Goal: Task Accomplishment & Management: Use online tool/utility

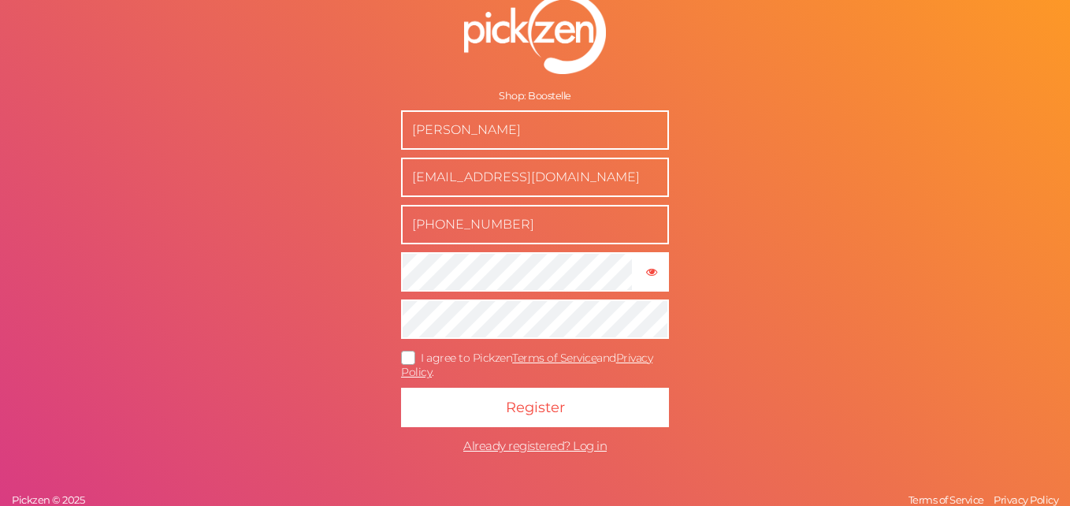
click at [600, 297] on form "Shop: Boostelle Brandon Ram boostelleinc@gmail.com 657-282-1769 × Show password…" at bounding box center [535, 227] width 394 height 531
click at [401, 388] on button "Register" at bounding box center [535, 407] width 268 height 39
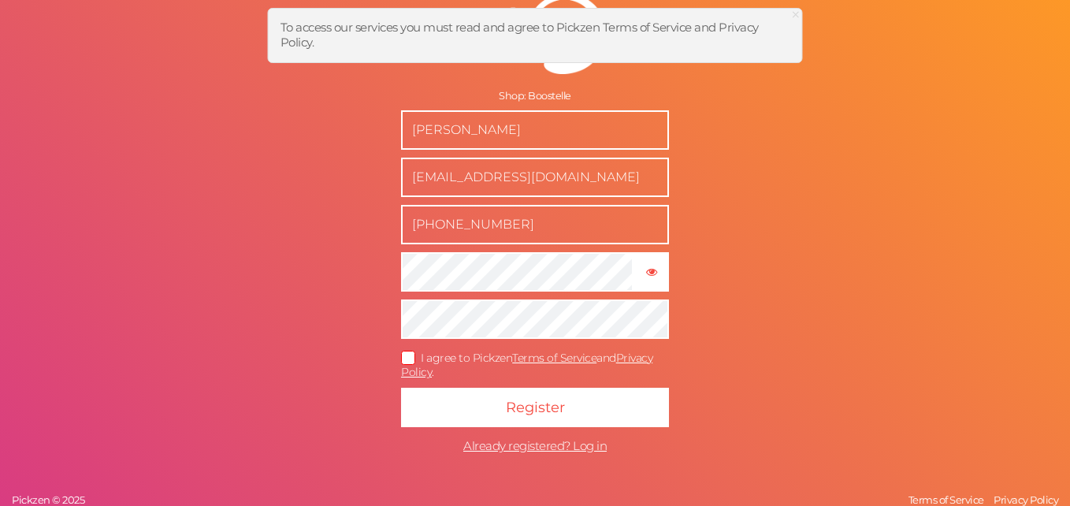
click at [479, 353] on span "I agree to Pickzen Terms of Service and Privacy Policy ." at bounding box center [526, 365] width 251 height 29
click at [0, 0] on input "I agree to Pickzen Terms of Service and Privacy Policy ." at bounding box center [0, 0] width 0 height 0
click at [507, 385] on form "Shop: Boostelle Brandon Ram boostelleinc@gmail.com 657-282-1769 × Show password…" at bounding box center [535, 227] width 394 height 531
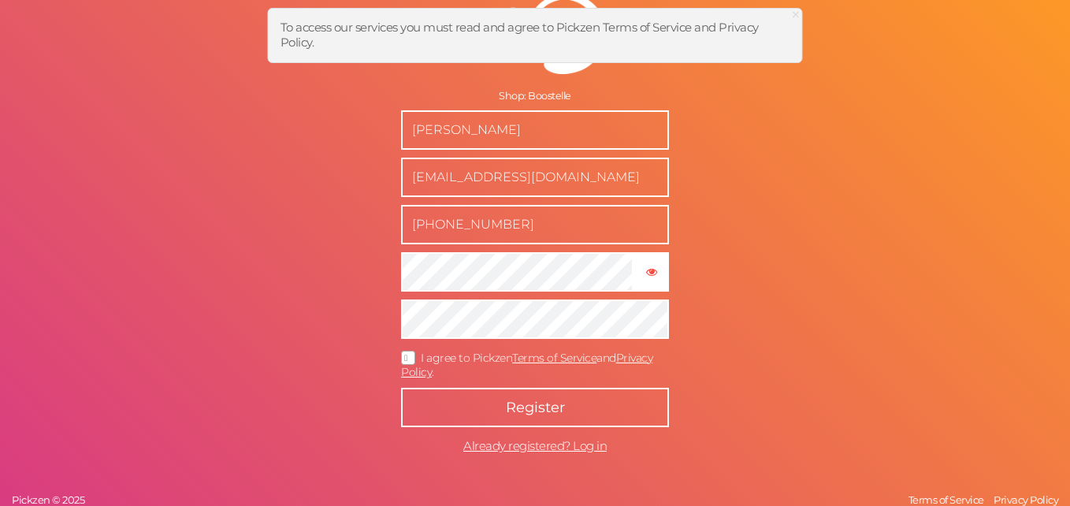
click at [509, 395] on button "Register" at bounding box center [535, 407] width 268 height 39
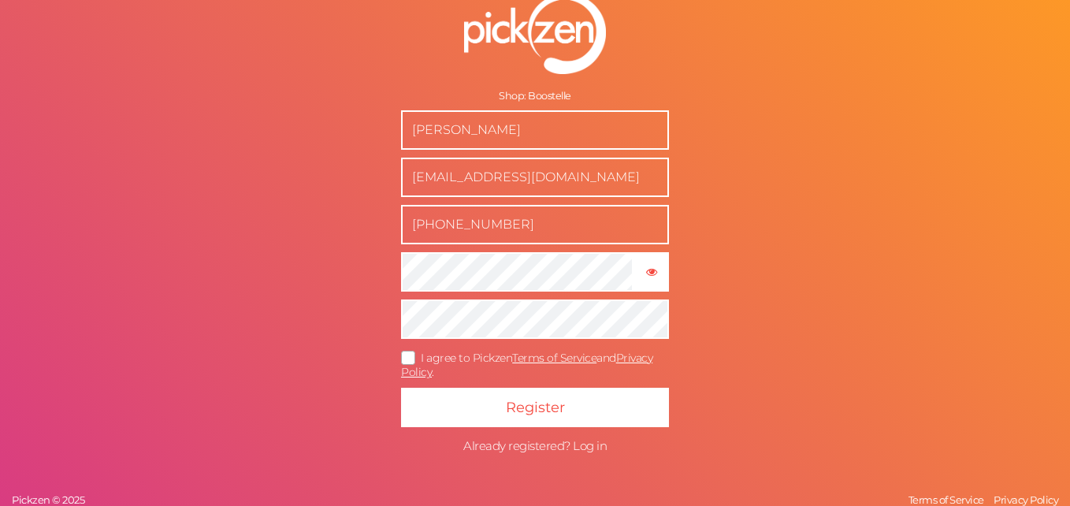
click at [589, 445] on span "Already registered? Log in" at bounding box center [534, 445] width 143 height 15
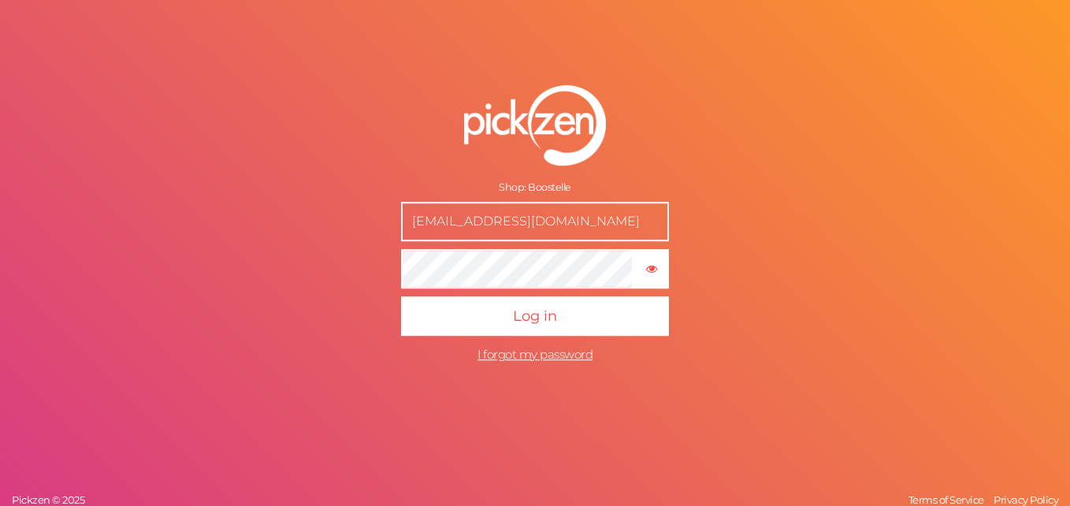
click at [700, 290] on form "Shop: Boostelle [EMAIL_ADDRESS][DOMAIN_NAME] × Show password Log in I forgot my…" at bounding box center [535, 228] width 394 height 348
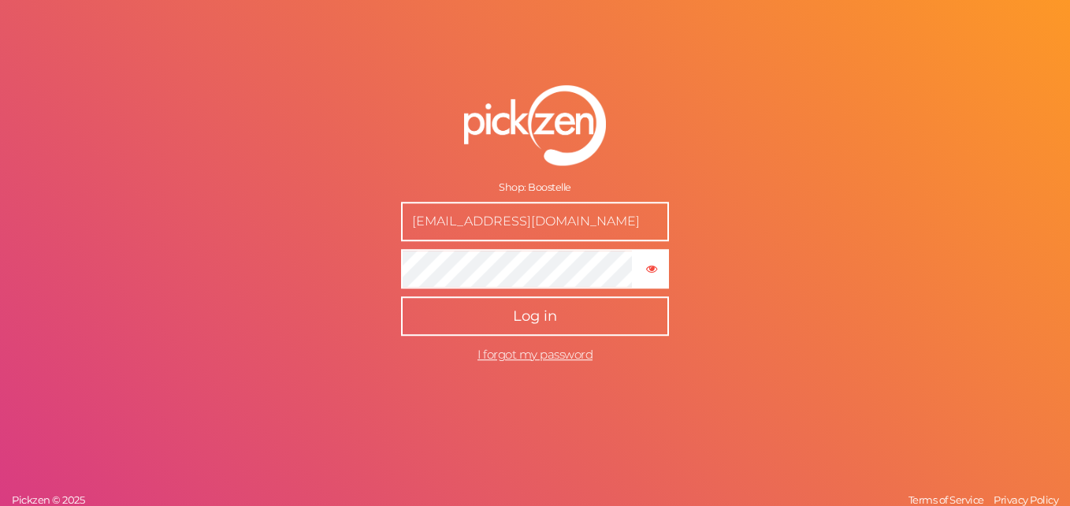
click at [590, 314] on button "Log in" at bounding box center [535, 315] width 268 height 39
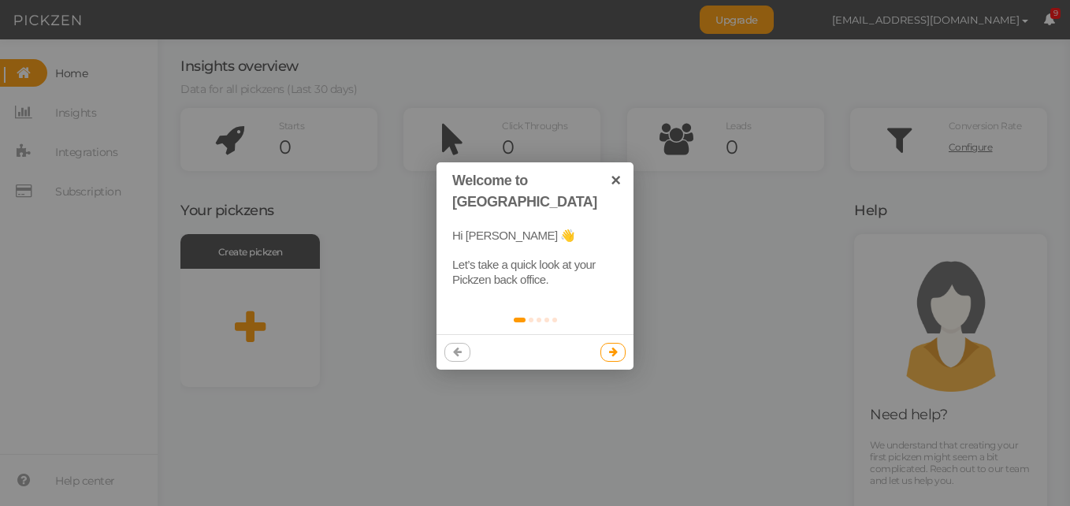
click at [610, 347] on icon at bounding box center [613, 352] width 9 height 10
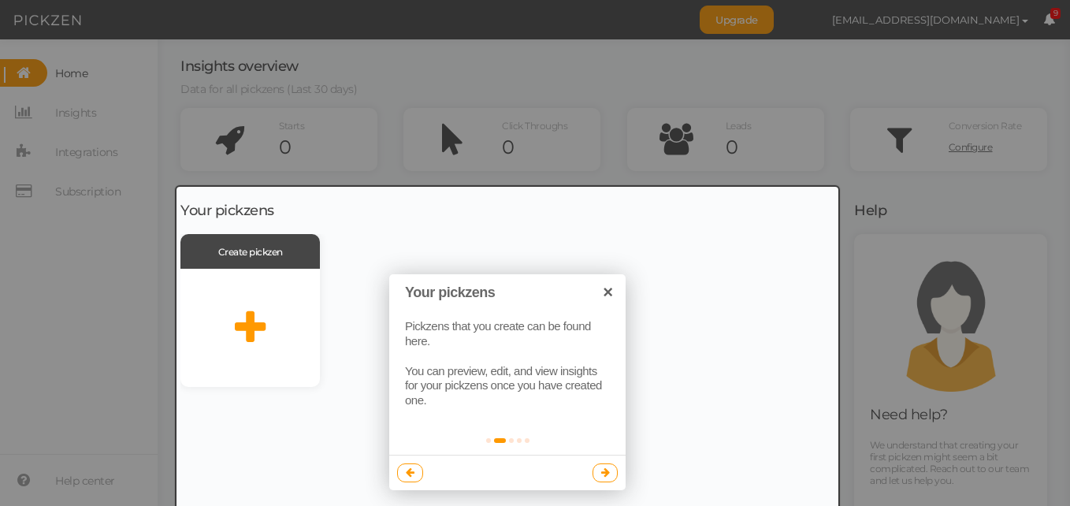
click at [830, 213] on div at bounding box center [508, 382] width 662 height 391
click at [883, 199] on div at bounding box center [535, 253] width 1070 height 506
click at [597, 479] on link at bounding box center [606, 472] width 26 height 19
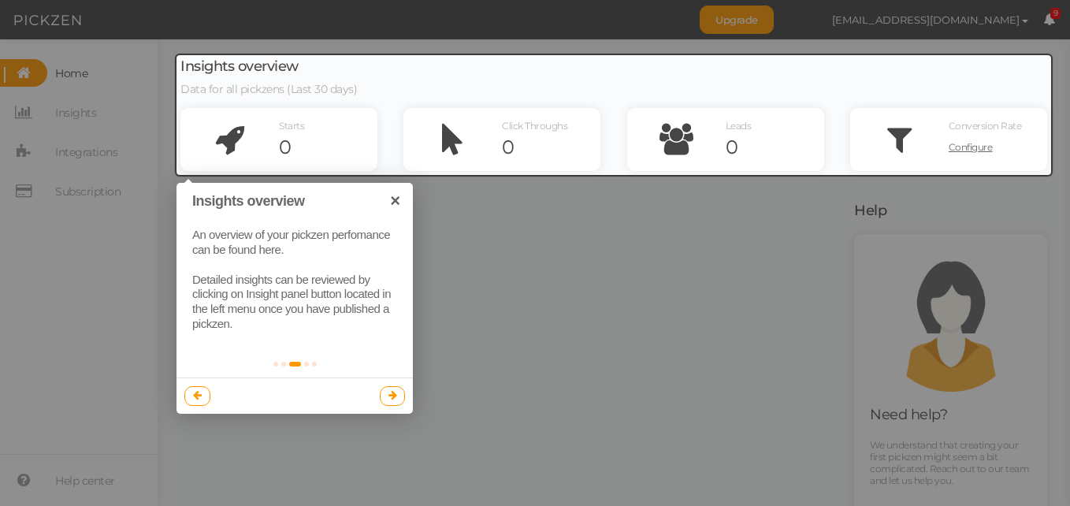
click at [586, 266] on div at bounding box center [535, 253] width 1070 height 506
click at [407, 203] on link "×" at bounding box center [395, 200] width 35 height 35
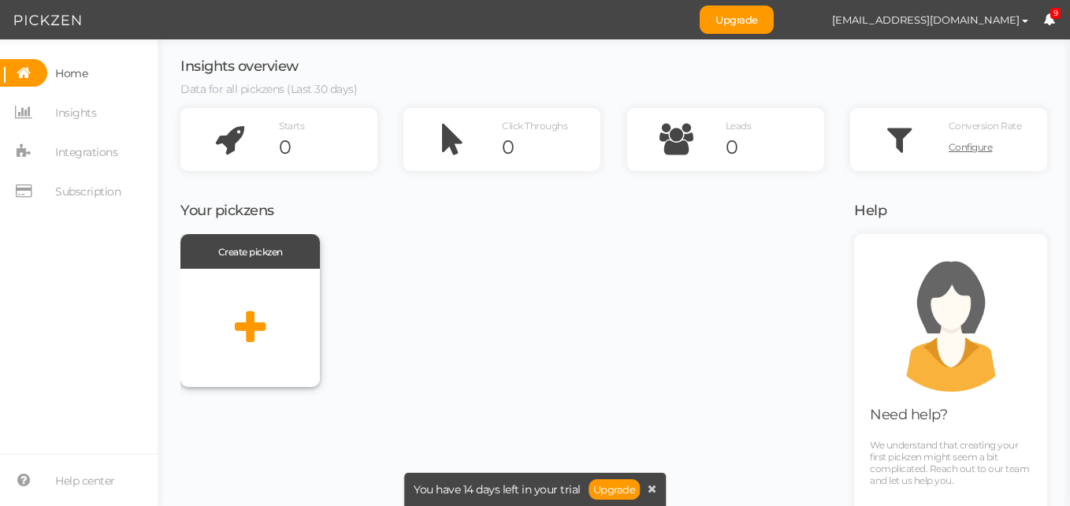
click at [251, 349] on div at bounding box center [249, 328] width 139 height 118
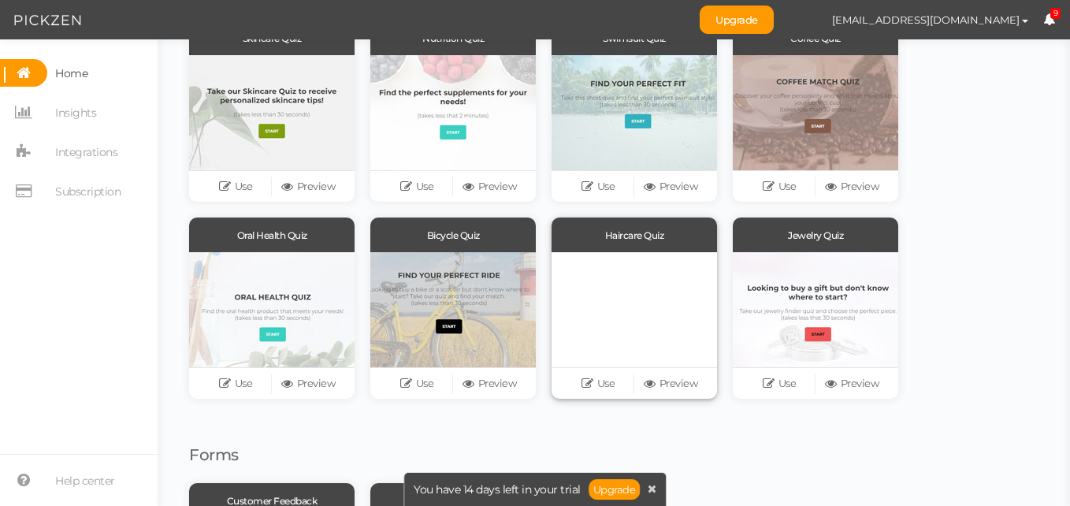
scroll to position [73, 0]
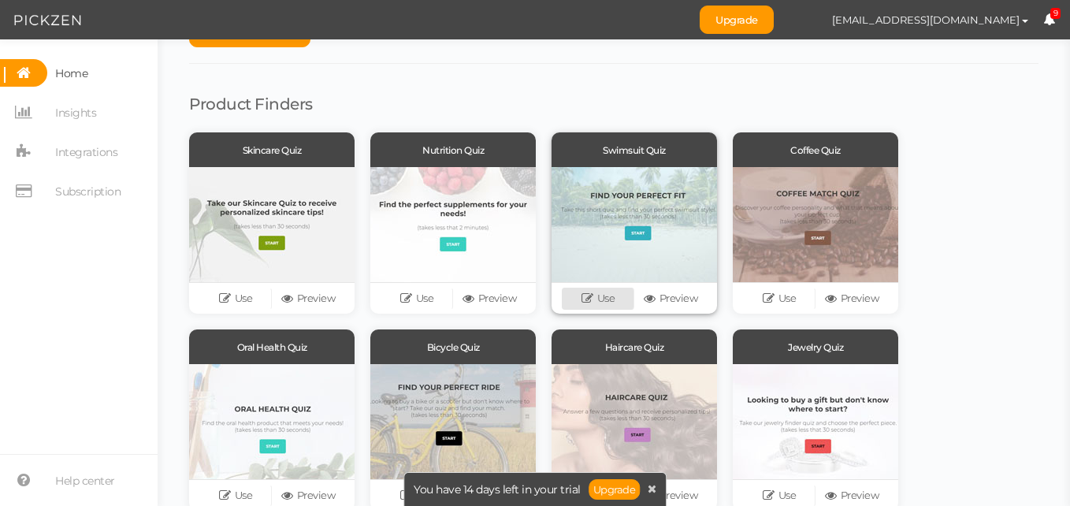
click at [597, 288] on link "Use" at bounding box center [598, 299] width 73 height 22
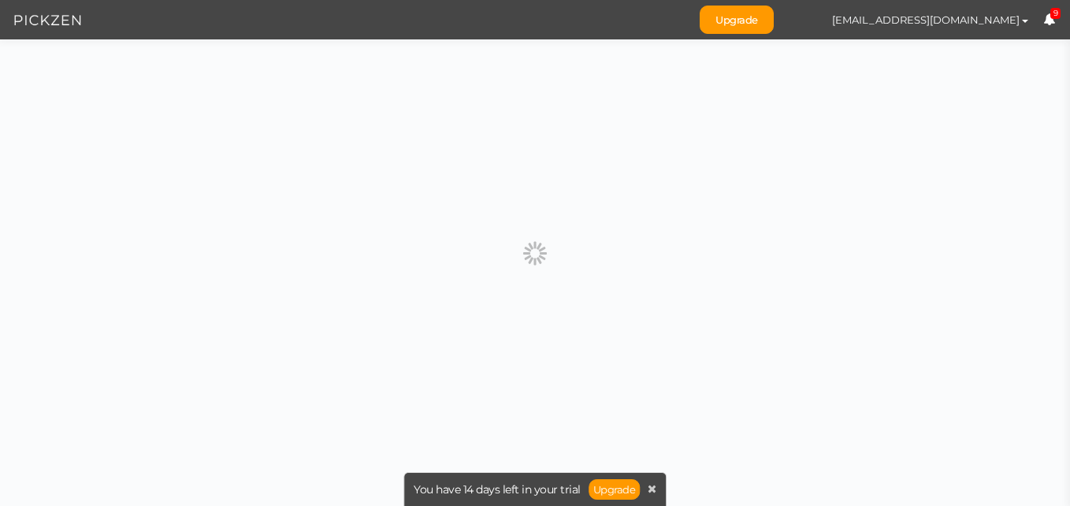
scroll to position [0, 0]
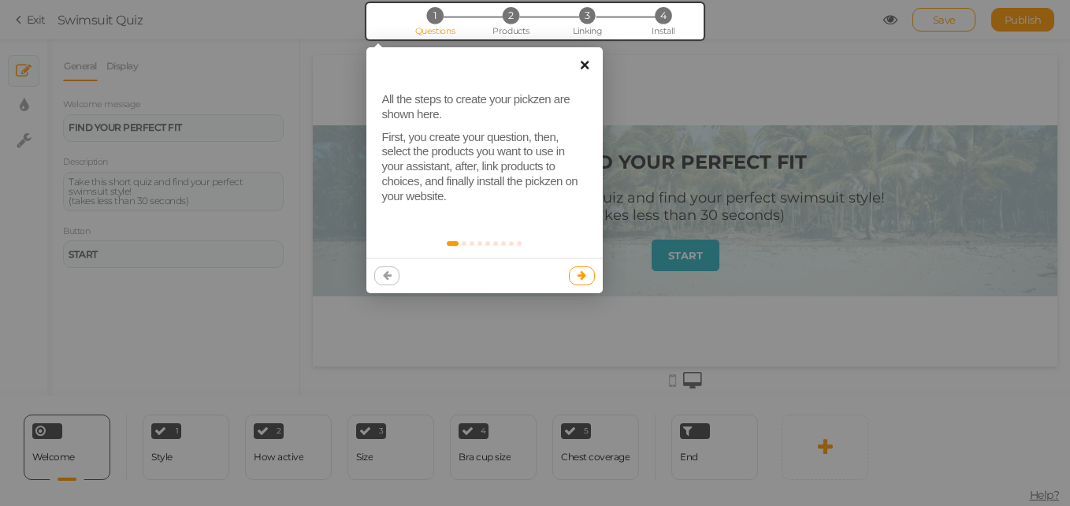
click at [588, 72] on link "×" at bounding box center [584, 64] width 35 height 35
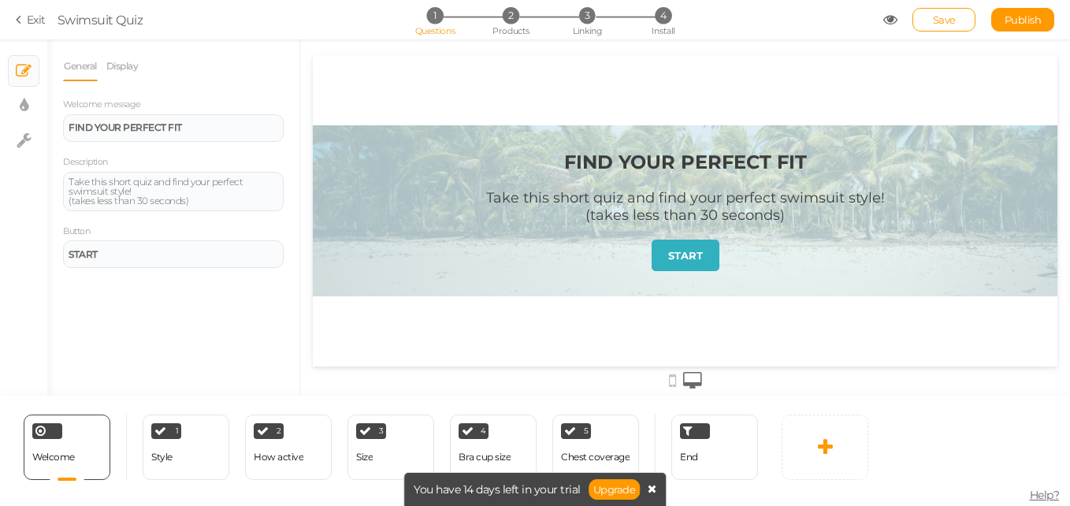
click at [649, 483] on icon at bounding box center [652, 488] width 9 height 11
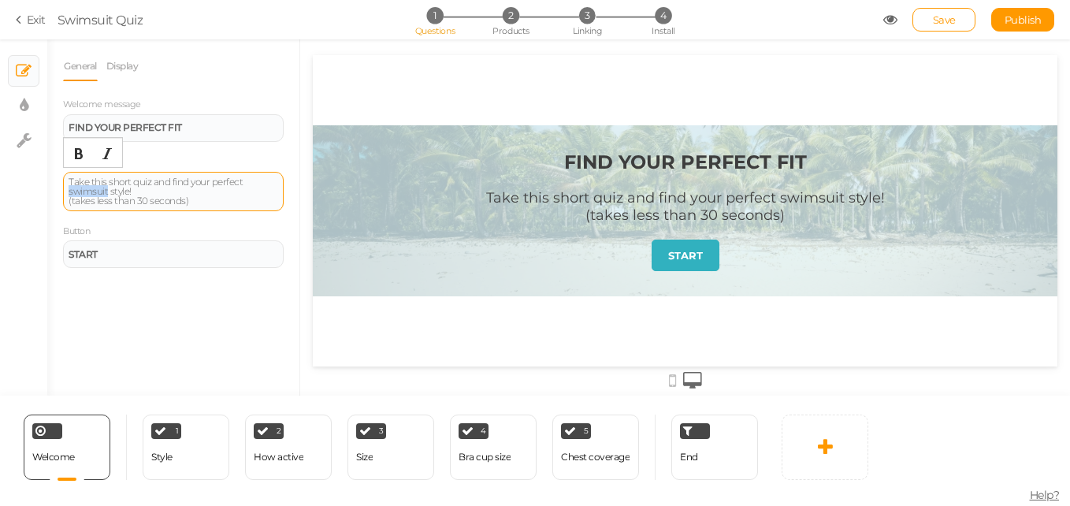
drag, startPoint x: 108, startPoint y: 189, endPoint x: 67, endPoint y: 190, distance: 41.0
click at [67, 190] on div "Take this short quiz and find your perfect swimsuit style! (takes less than 30 …" at bounding box center [173, 191] width 221 height 39
click at [192, 202] on div "Take this short quiz and find your perfect swimsuit style! (takes less than 30 …" at bounding box center [174, 191] width 210 height 28
drag, startPoint x: 163, startPoint y: 194, endPoint x: 61, endPoint y: 183, distance: 102.3
click at [61, 183] on div "General Display Welcome message FIND YOUR PERFECT FIT Description Take this sho…" at bounding box center [173, 223] width 252 height 344
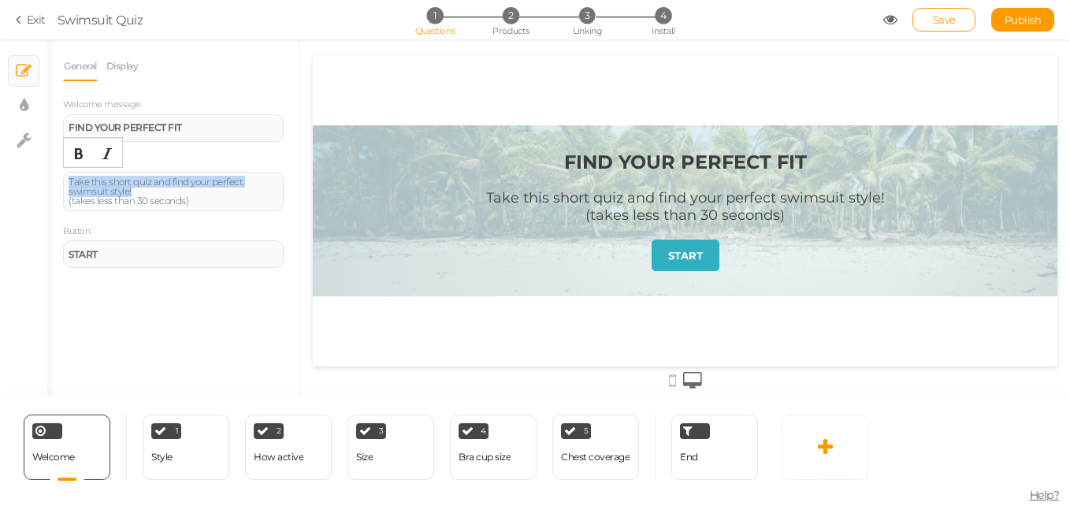
paste div
drag, startPoint x: 203, startPoint y: 199, endPoint x: 51, endPoint y: 196, distance: 152.1
click at [51, 196] on div "General Display Welcome message FIND YOUR PERFECT FIT Description ✨ Find Your P…" at bounding box center [173, 223] width 252 height 344
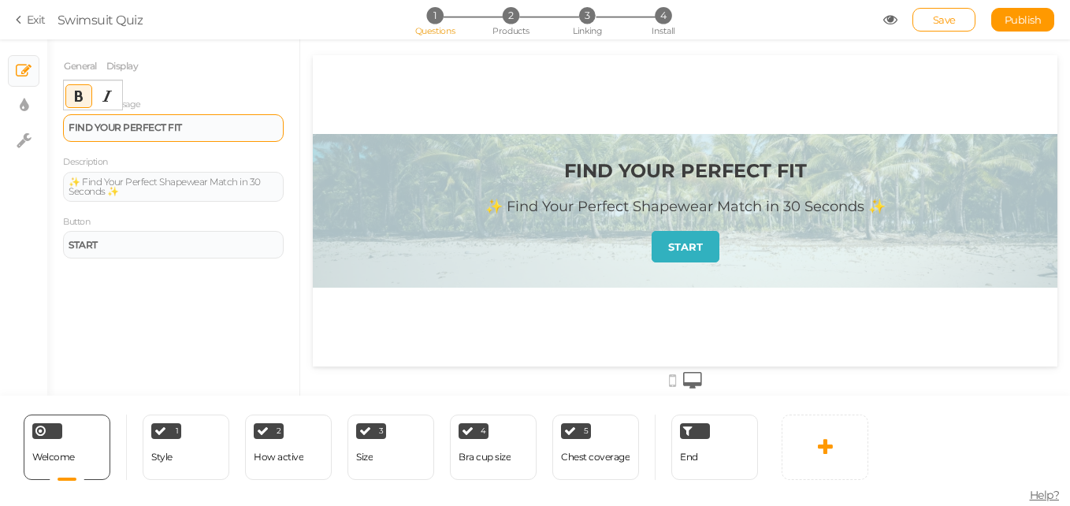
click at [157, 119] on div "FIND YOUR PERFECT FIT" at bounding box center [173, 128] width 221 height 28
drag, startPoint x: 157, startPoint y: 119, endPoint x: 204, endPoint y: 118, distance: 47.3
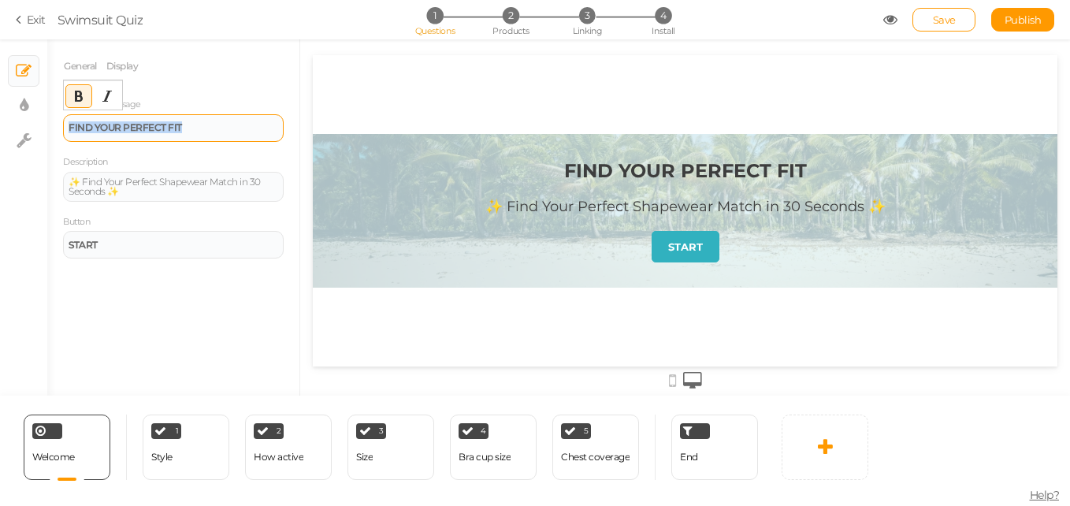
click at [204, 118] on div "FIND YOUR PERFECT FIT" at bounding box center [173, 128] width 221 height 28
paste div
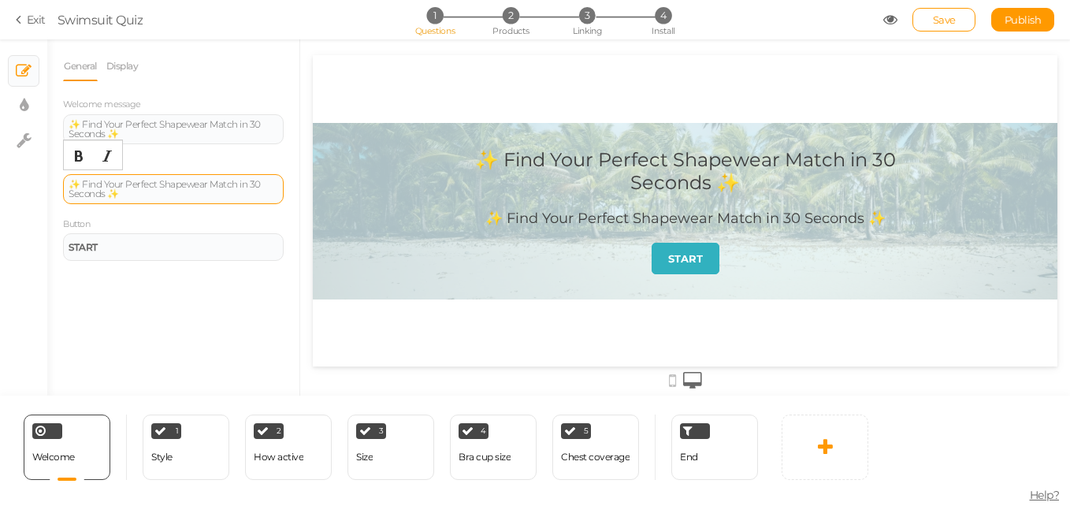
click at [169, 188] on div "✨ Find Your Perfect Shapewear Match in 30 Seconds ✨" at bounding box center [174, 189] width 210 height 19
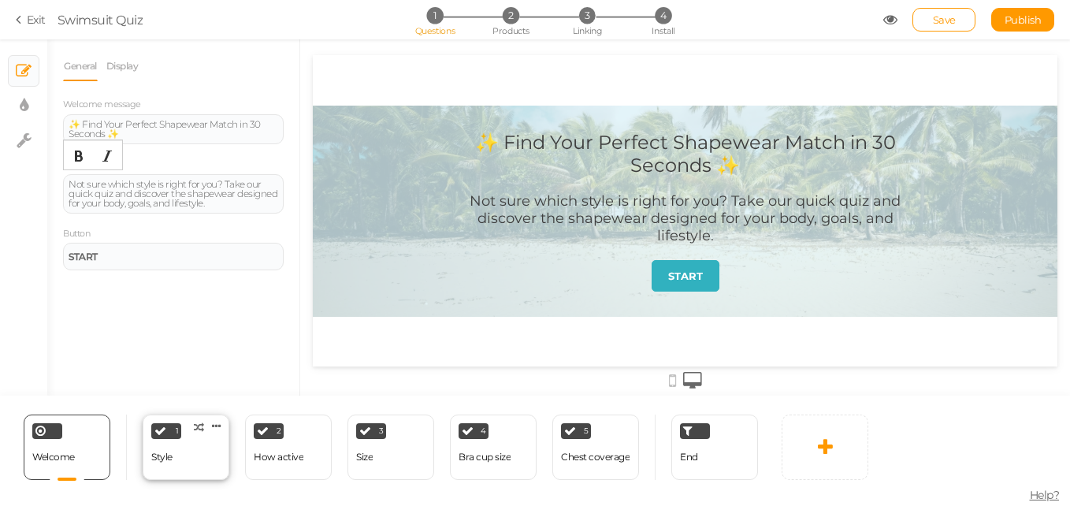
click at [189, 448] on div "1 Style × Define the conditions to show this slide. Clone Change type Delete" at bounding box center [186, 447] width 87 height 65
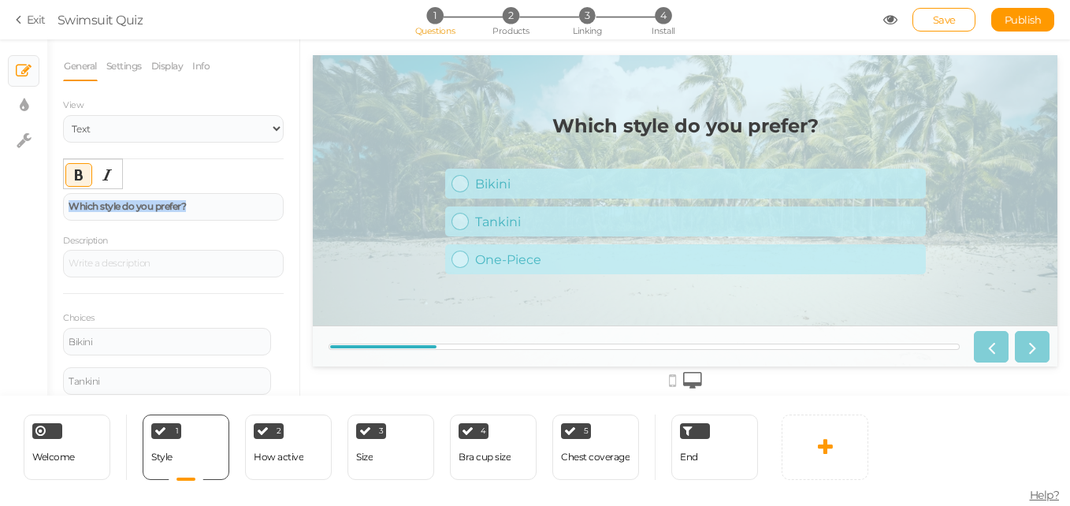
drag, startPoint x: 227, startPoint y: 215, endPoint x: 55, endPoint y: 206, distance: 172.0
click at [55, 206] on div "General Settings Display Info View Text Images Slider Dropdown Question Which s…" at bounding box center [173, 223] width 252 height 344
paste div
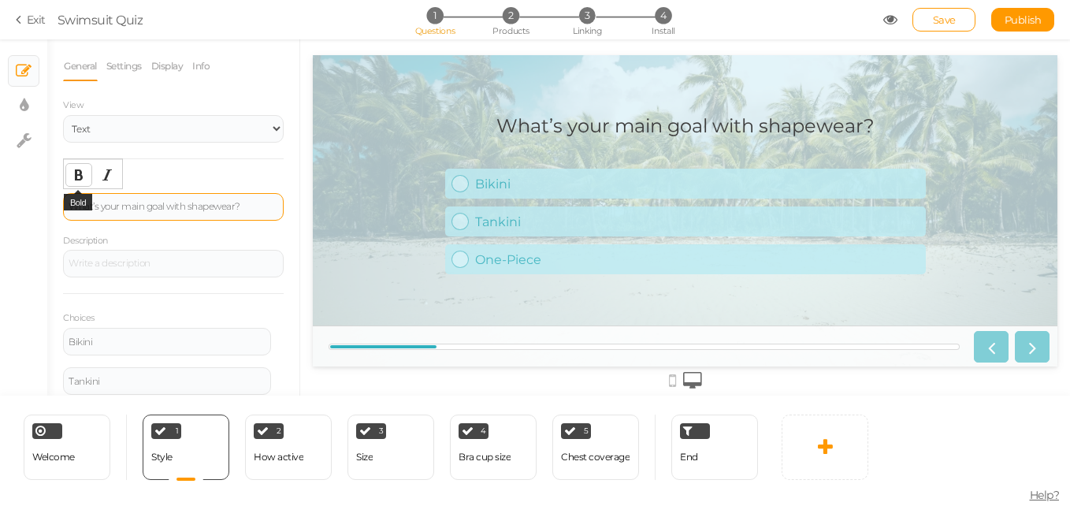
click at [83, 176] on icon "Bold" at bounding box center [79, 175] width 13 height 13
drag, startPoint x: 254, startPoint y: 209, endPoint x: 40, endPoint y: 204, distance: 213.6
click at [40, 204] on div "× Slides × Display settings × Settings General Settings Display Info View Text …" at bounding box center [535, 217] width 1070 height 356
click at [80, 170] on icon "Bold" at bounding box center [79, 175] width 13 height 13
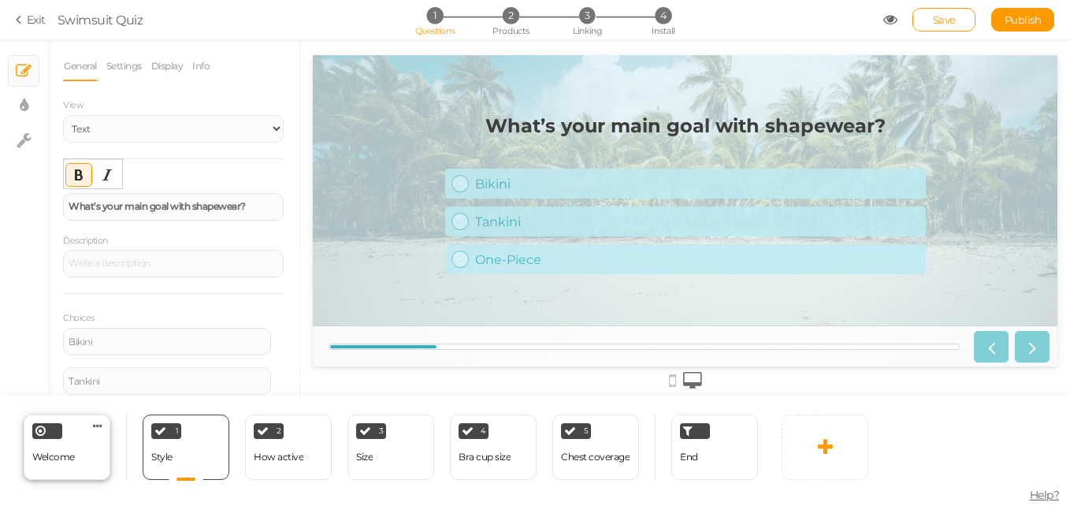
click at [89, 440] on div "Welcome Delete" at bounding box center [67, 447] width 87 height 65
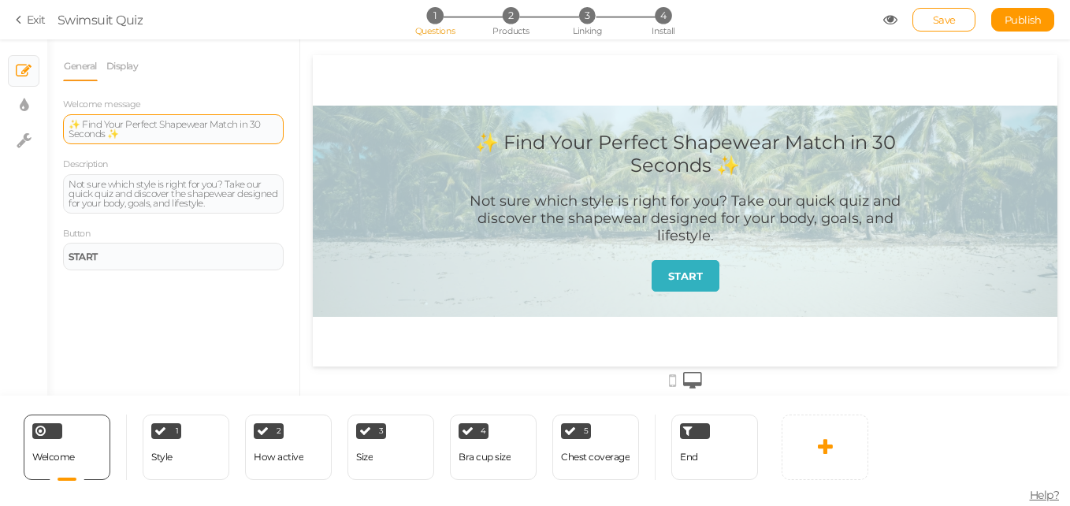
click at [145, 136] on div "✨ Find Your Perfect Shapewear Match in 30 Seconds ✨" at bounding box center [174, 129] width 210 height 19
drag, startPoint x: 145, startPoint y: 136, endPoint x: 39, endPoint y: 120, distance: 107.7
drag, startPoint x: 39, startPoint y: 120, endPoint x: 259, endPoint y: 102, distance: 220.6
click at [259, 102] on div "Welcome message ✨ Find Your Perfect Shapewear Match in 30 Seconds ✨" at bounding box center [173, 120] width 221 height 48
drag, startPoint x: 106, startPoint y: 131, endPoint x: 80, endPoint y: 119, distance: 28.6
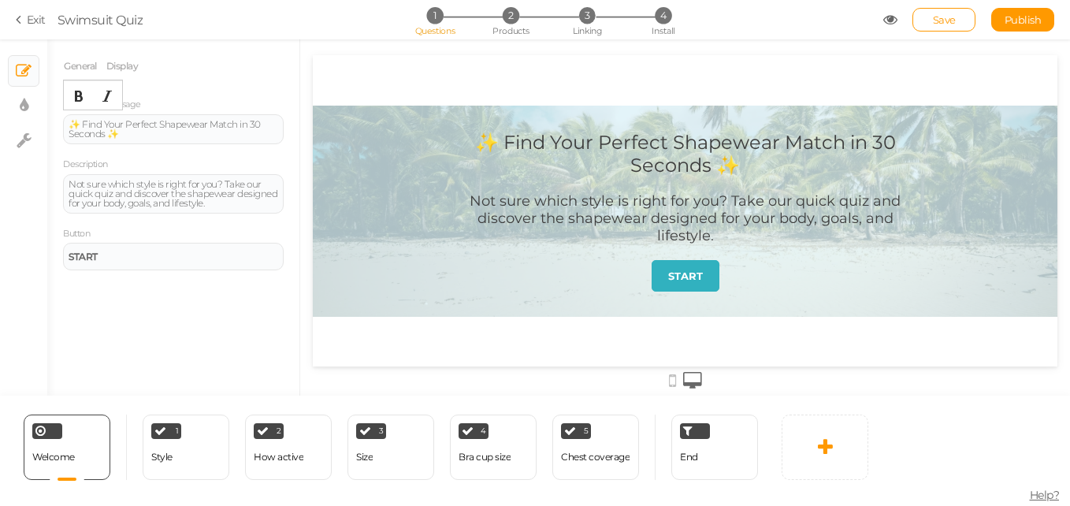
drag, startPoint x: 80, startPoint y: 119, endPoint x: 130, endPoint y: 82, distance: 61.9
click at [130, 82] on div "General Display Welcome message ✨ Find Your Perfect Shapewear Match in 30 Secon…" at bounding box center [173, 160] width 221 height 219
drag, startPoint x: 82, startPoint y: 124, endPoint x: 106, endPoint y: 137, distance: 27.2
click at [106, 137] on div "✨ Find Your Perfect Shapewear Match in 30 Seconds ✨" at bounding box center [174, 129] width 210 height 19
click at [76, 97] on icon "Bold" at bounding box center [79, 96] width 13 height 13
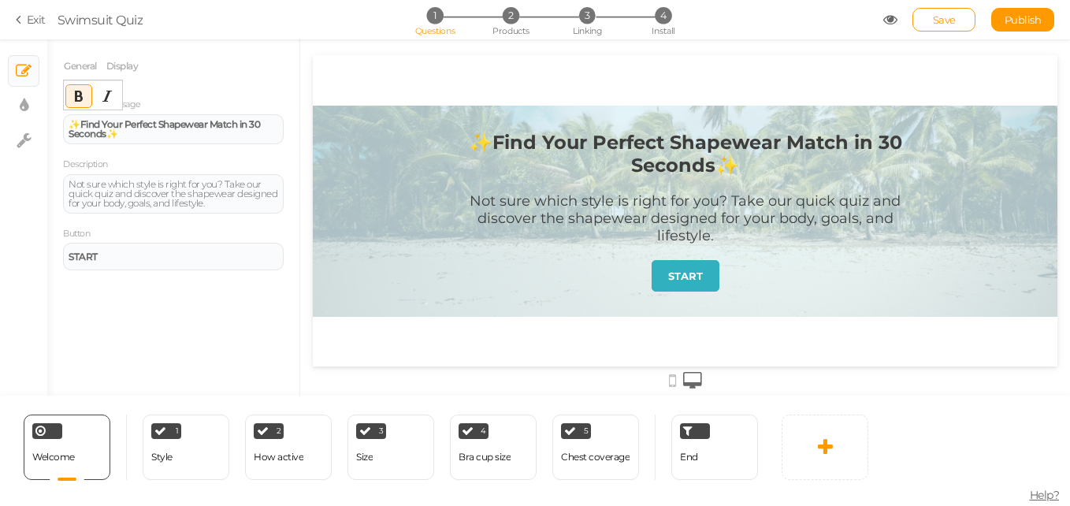
click at [253, 310] on div "General Display Welcome message ✨ Find Your Perfect Shapewear Match in 30 Secon…" at bounding box center [173, 223] width 252 height 344
click at [198, 418] on div "1 Style × Define the conditions to show this slide. Clone Change type Delete" at bounding box center [186, 447] width 87 height 65
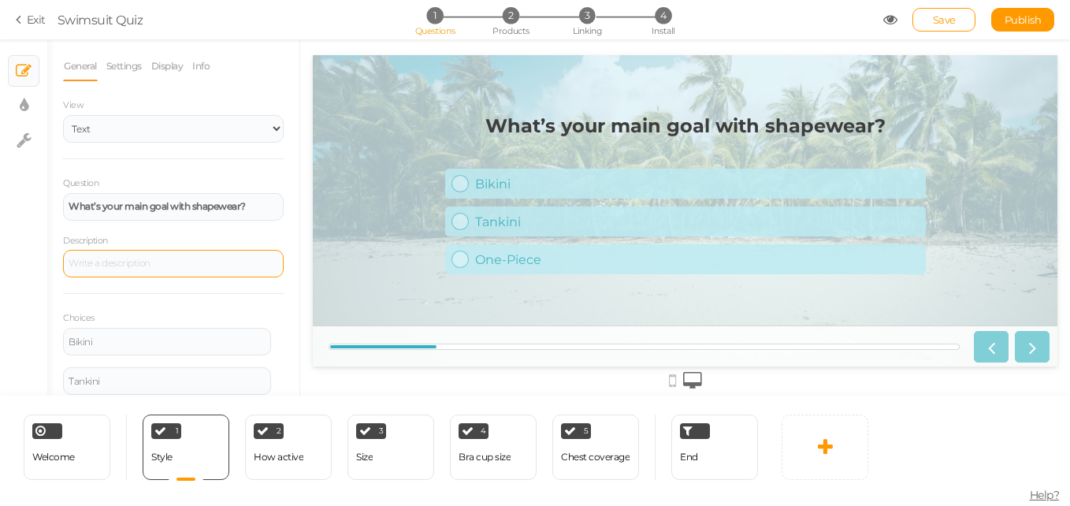
scroll to position [87, 0]
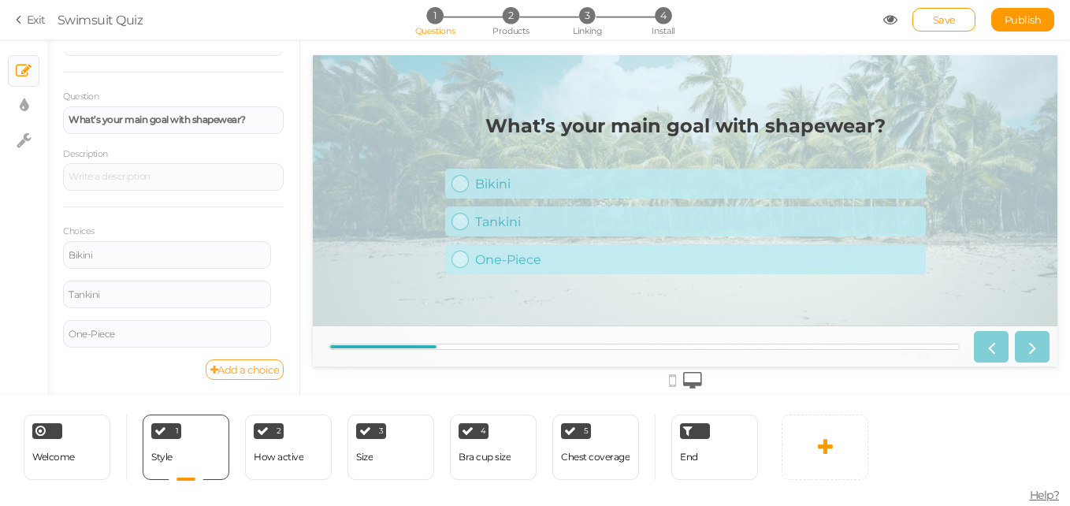
click at [228, 362] on link "Add a choice" at bounding box center [245, 369] width 79 height 20
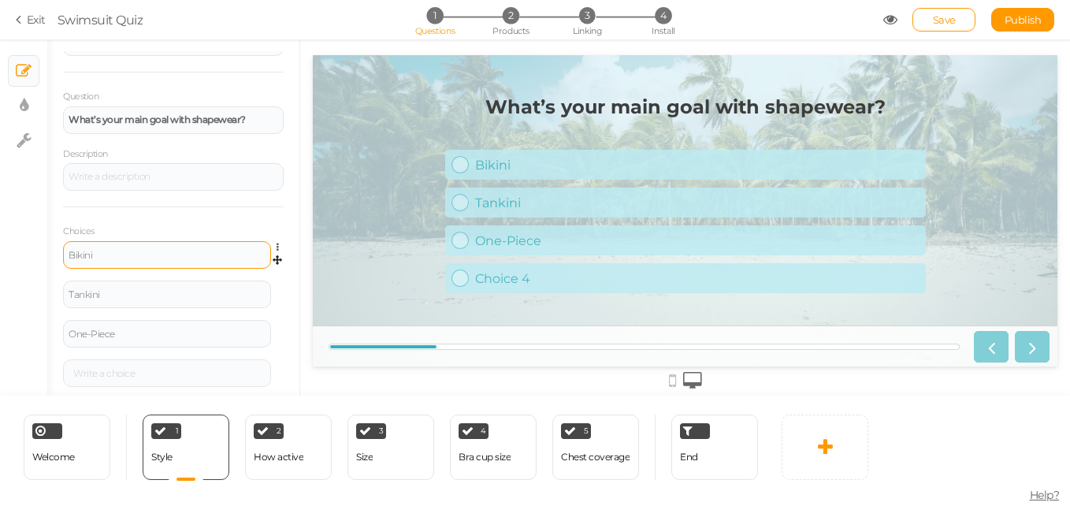
click at [182, 255] on div "Bikini" at bounding box center [167, 255] width 197 height 9
drag, startPoint x: 182, startPoint y: 255, endPoint x: 46, endPoint y: 236, distance: 136.8
drag, startPoint x: 46, startPoint y: 236, endPoint x: 223, endPoint y: 199, distance: 180.4
drag, startPoint x: 223, startPoint y: 199, endPoint x: 120, endPoint y: 263, distance: 121.4
click at [120, 263] on div "Bikini" at bounding box center [167, 255] width 208 height 28
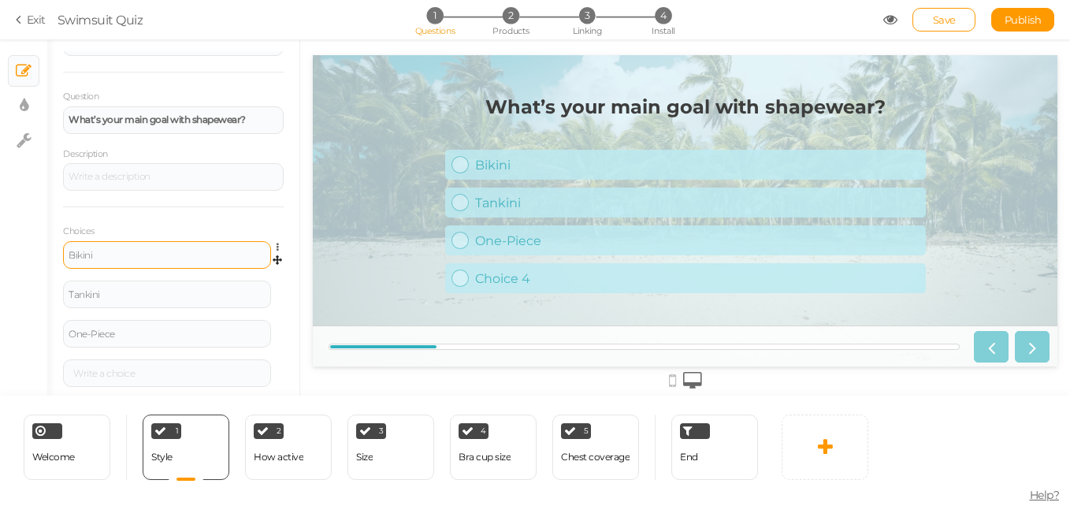
drag, startPoint x: 120, startPoint y: 263, endPoint x: 87, endPoint y: 256, distance: 33.9
drag, startPoint x: 87, startPoint y: 256, endPoint x: 102, endPoint y: 256, distance: 15.0
click at [102, 256] on div "Bikini" at bounding box center [167, 255] width 197 height 9
drag, startPoint x: 102, startPoint y: 256, endPoint x: 35, endPoint y: 249, distance: 67.4
drag, startPoint x: 35, startPoint y: 249, endPoint x: 101, endPoint y: 262, distance: 67.4
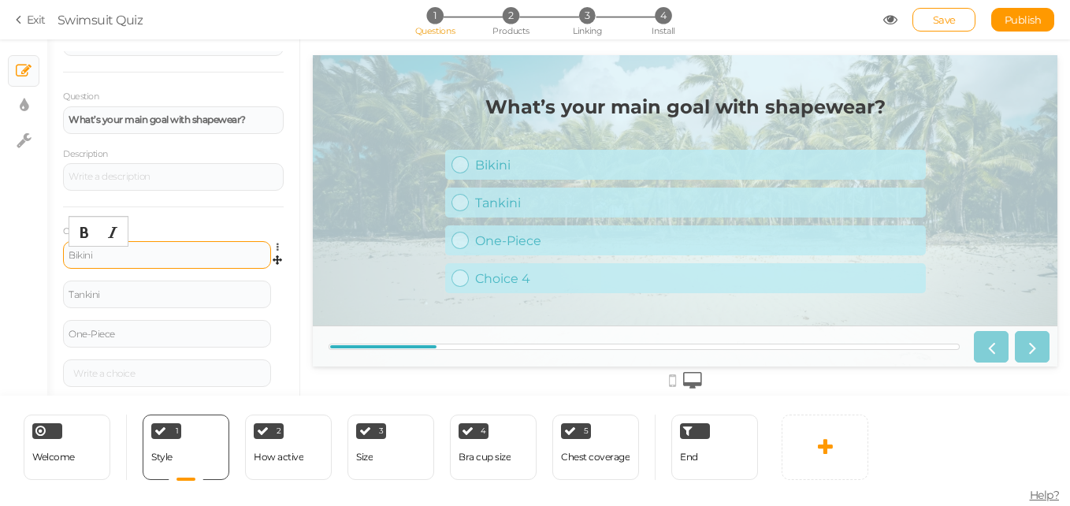
click at [101, 262] on div "Bikini" at bounding box center [167, 255] width 208 height 28
click at [96, 259] on div "Bikini" at bounding box center [167, 255] width 197 height 9
click at [106, 258] on div "Smooth Tummy" at bounding box center [167, 255] width 197 height 9
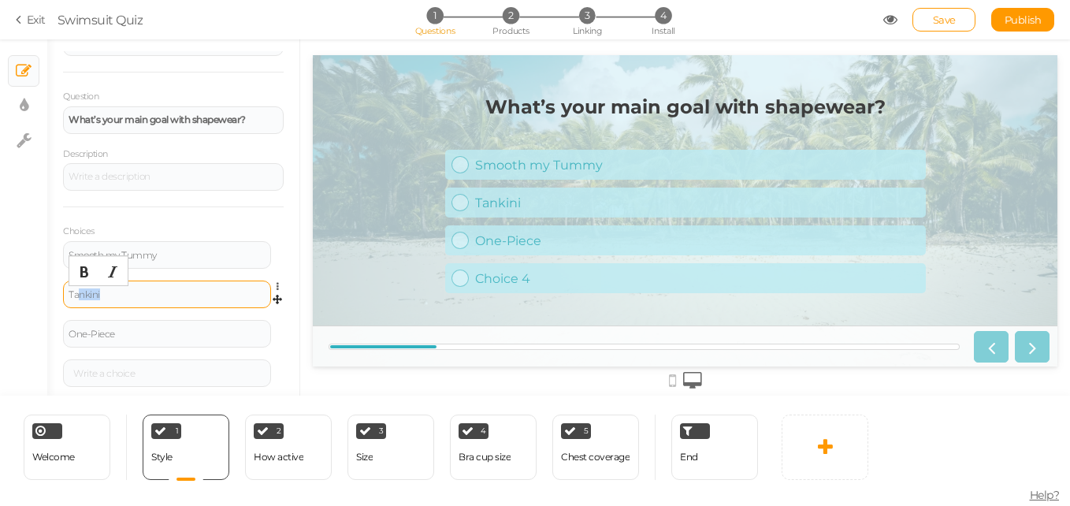
drag, startPoint x: 116, startPoint y: 292, endPoint x: 78, endPoint y: 288, distance: 38.0
click at [78, 290] on div "Tankini" at bounding box center [167, 294] width 197 height 9
click at [138, 330] on div "One-Piece" at bounding box center [167, 333] width 197 height 9
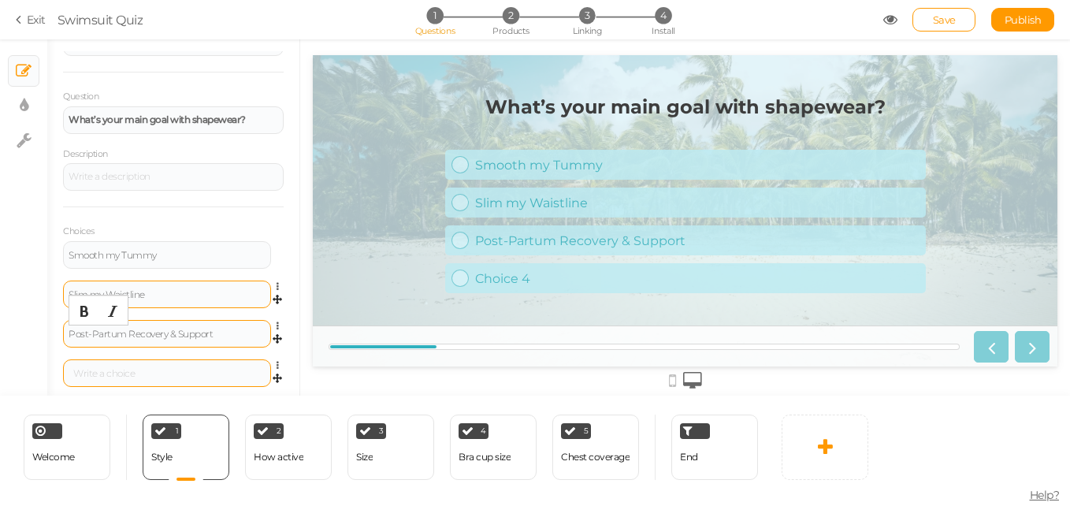
click at [93, 367] on div at bounding box center [167, 373] width 208 height 28
click at [115, 370] on div at bounding box center [167, 373] width 197 height 9
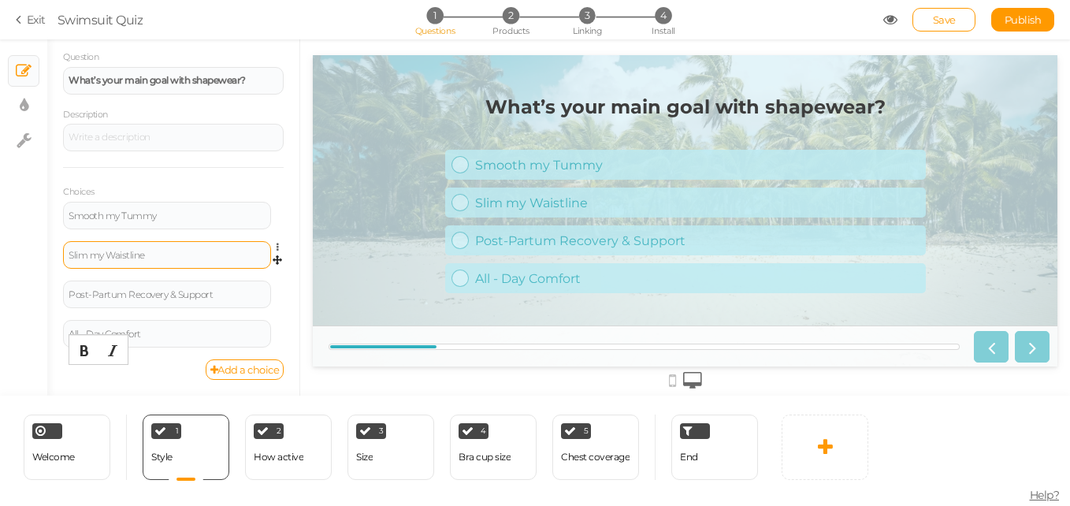
click at [145, 381] on div "General Settings Display Info View Text Images Slider Dropdown Question What’s …" at bounding box center [173, 223] width 252 height 344
click at [266, 447] on div "How active" at bounding box center [279, 458] width 50 height 28
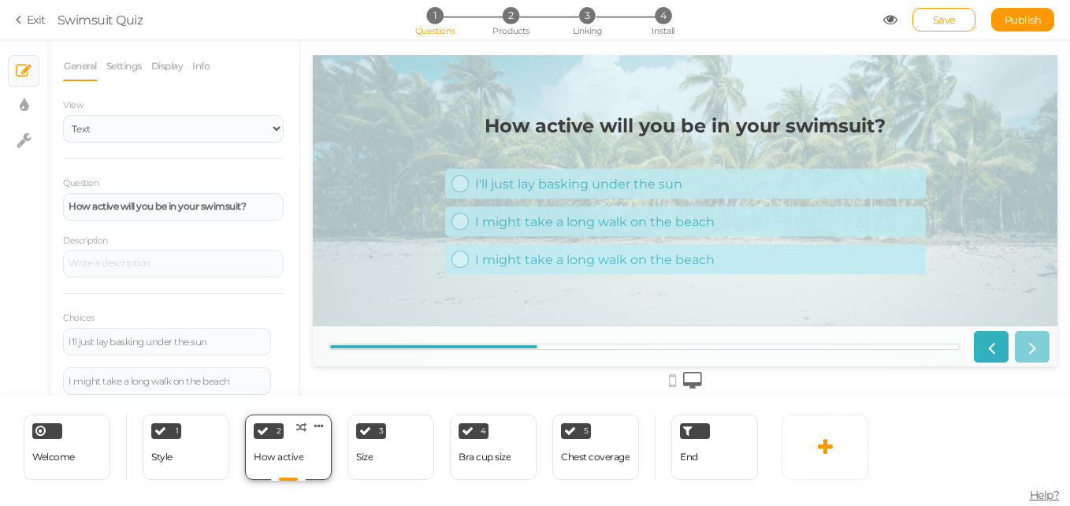
scroll to position [0, 0]
click at [188, 437] on div "1 Style × Define the conditions to show this slide. Clone Change type Delete" at bounding box center [186, 447] width 87 height 65
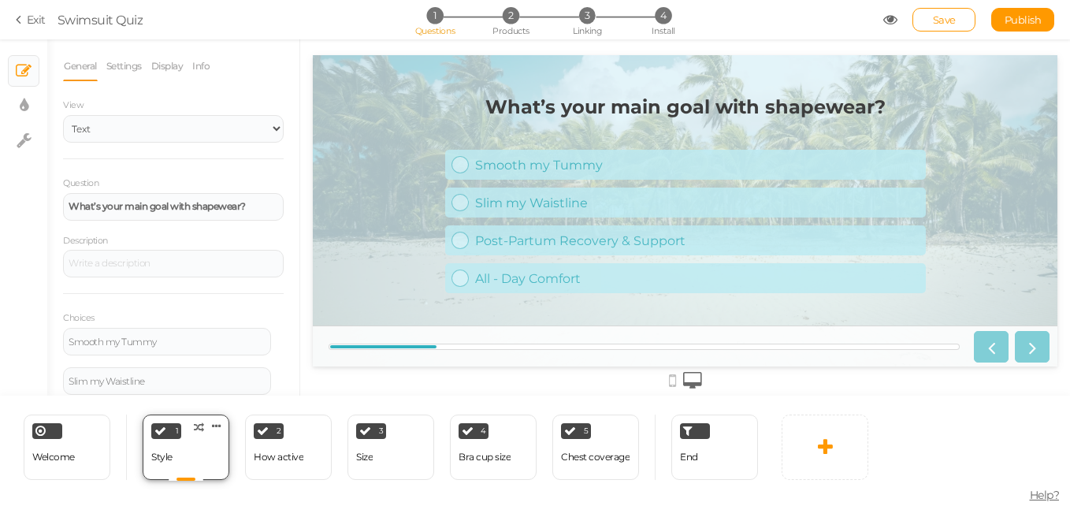
click at [165, 456] on div "Style" at bounding box center [161, 457] width 21 height 11
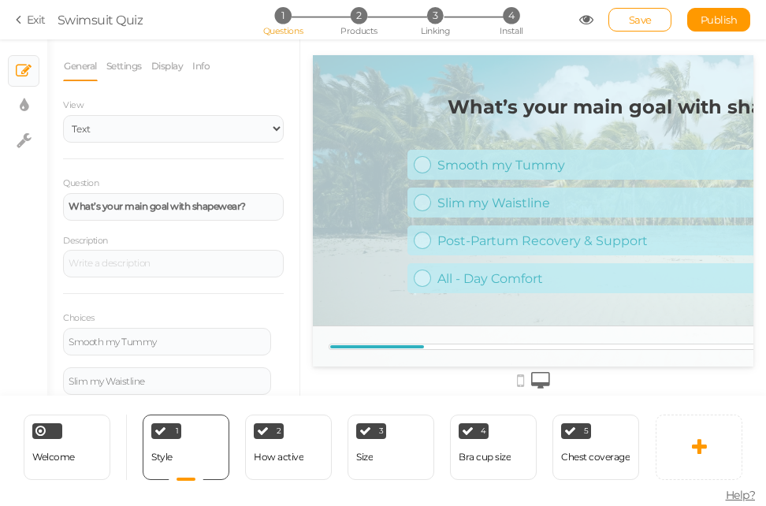
click at [238, 467] on div "2 How active × Define the conditions to show this slide. Clone Change type Dele…" at bounding box center [288, 447] width 102 height 65
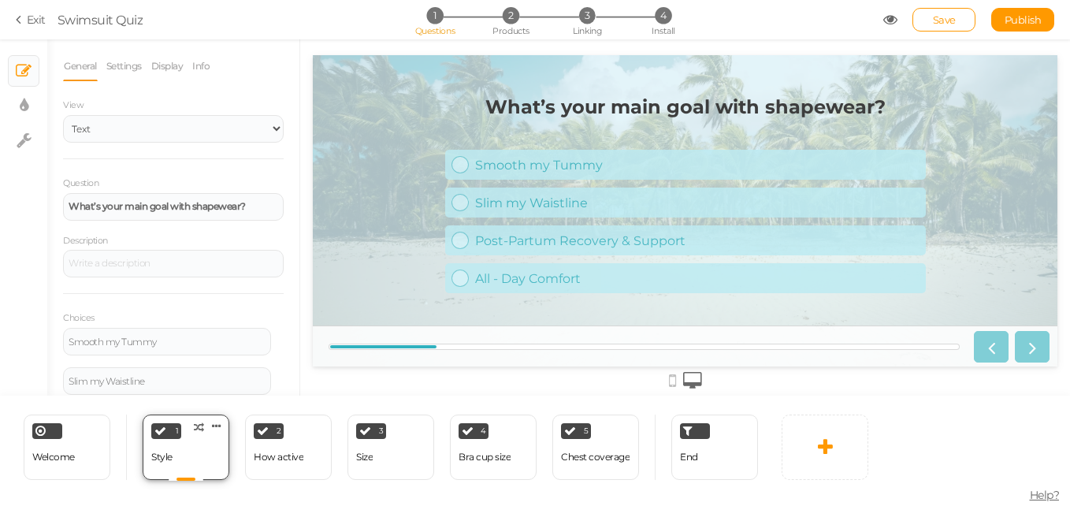
click at [167, 451] on div "Style" at bounding box center [161, 458] width 21 height 28
click at [168, 452] on div "Style" at bounding box center [161, 457] width 21 height 11
click at [176, 456] on div "1 Style × Define the conditions to show this slide. Clone Change type Delete" at bounding box center [186, 447] width 87 height 65
click at [171, 456] on div "Style" at bounding box center [161, 457] width 21 height 11
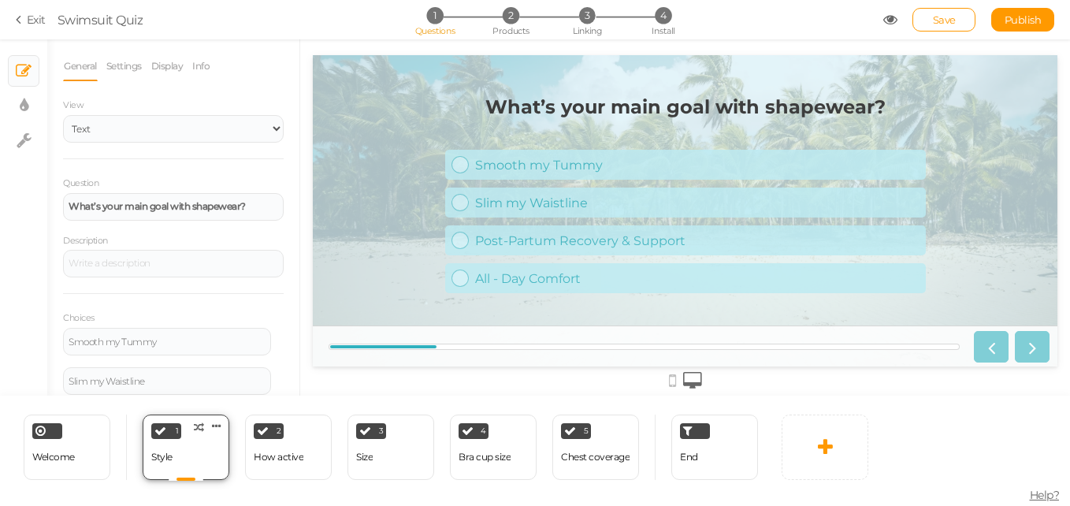
click at [171, 456] on div "Style" at bounding box center [161, 457] width 21 height 11
click at [168, 456] on div "Style" at bounding box center [161, 457] width 21 height 11
click at [218, 423] on icon at bounding box center [216, 426] width 9 height 12
click at [239, 487] on div "Welcome Delete 1 Style × Define the conditions to show this slide. Clone Change…" at bounding box center [383, 447] width 766 height 102
click at [155, 454] on div "Style" at bounding box center [161, 457] width 21 height 11
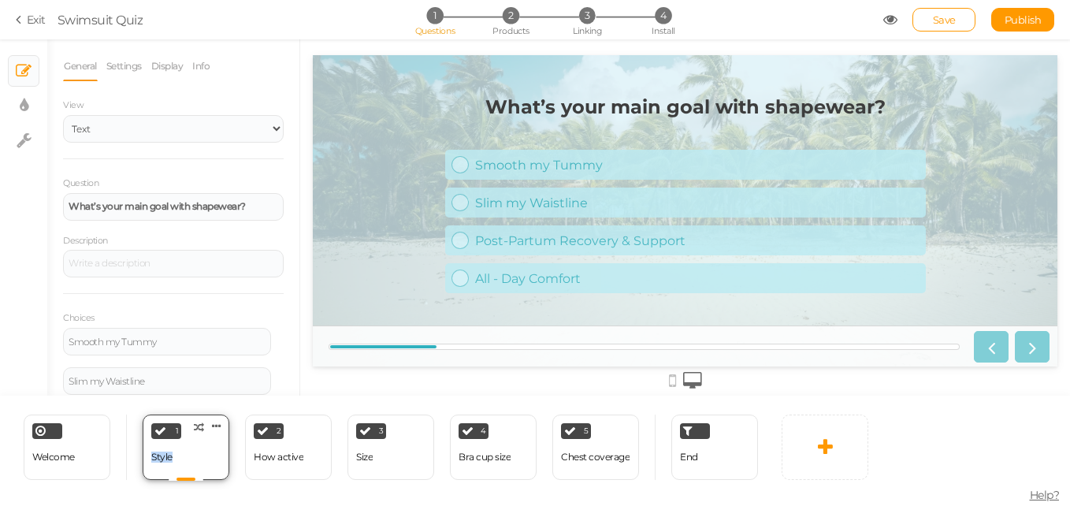
click at [155, 454] on div "Style" at bounding box center [161, 457] width 21 height 11
drag, startPoint x: 155, startPoint y: 454, endPoint x: 197, endPoint y: 463, distance: 42.7
click at [197, 463] on div "1 Style × Define the conditions to show this slide. Clone Change type Delete" at bounding box center [186, 447] width 87 height 65
click at [285, 452] on div "How active" at bounding box center [279, 457] width 50 height 11
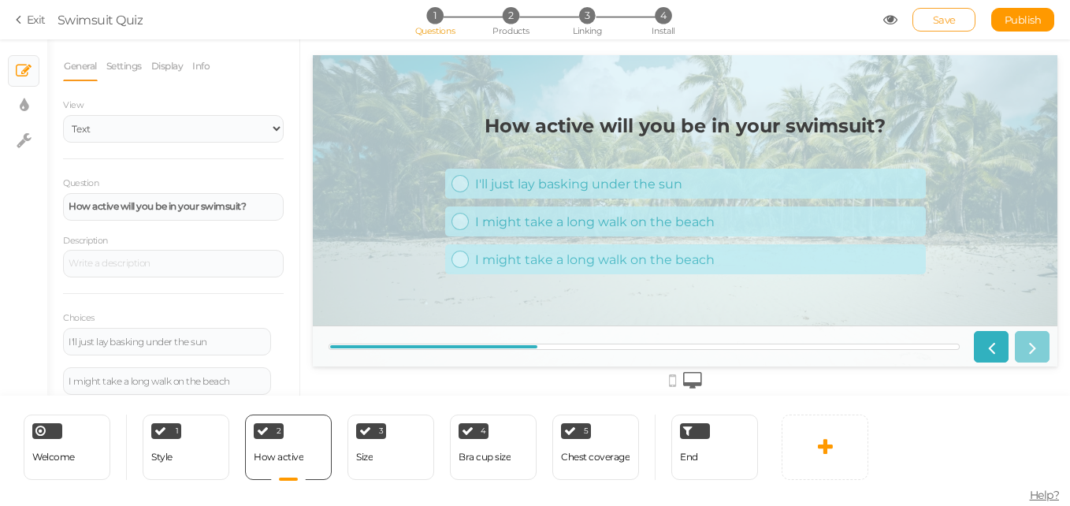
click at [930, 18] on link "Save" at bounding box center [944, 20] width 63 height 24
click at [893, 22] on icon at bounding box center [890, 20] width 14 height 14
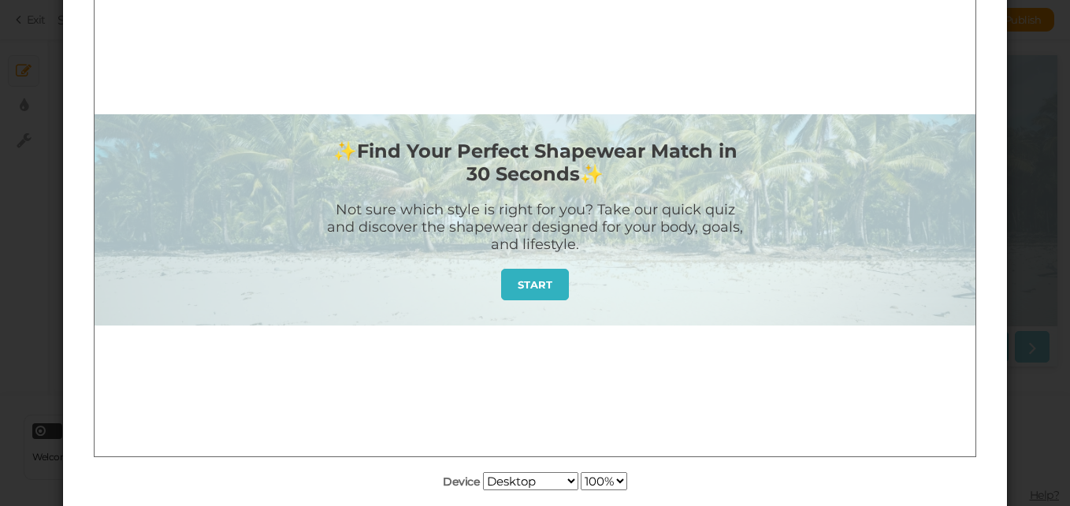
scroll to position [147, 0]
click at [538, 483] on select "Desktop Small mobile Large mobile" at bounding box center [530, 480] width 95 height 18
select select "1"
click at [483, 489] on select "Desktop Small mobile Large mobile" at bounding box center [530, 480] width 95 height 18
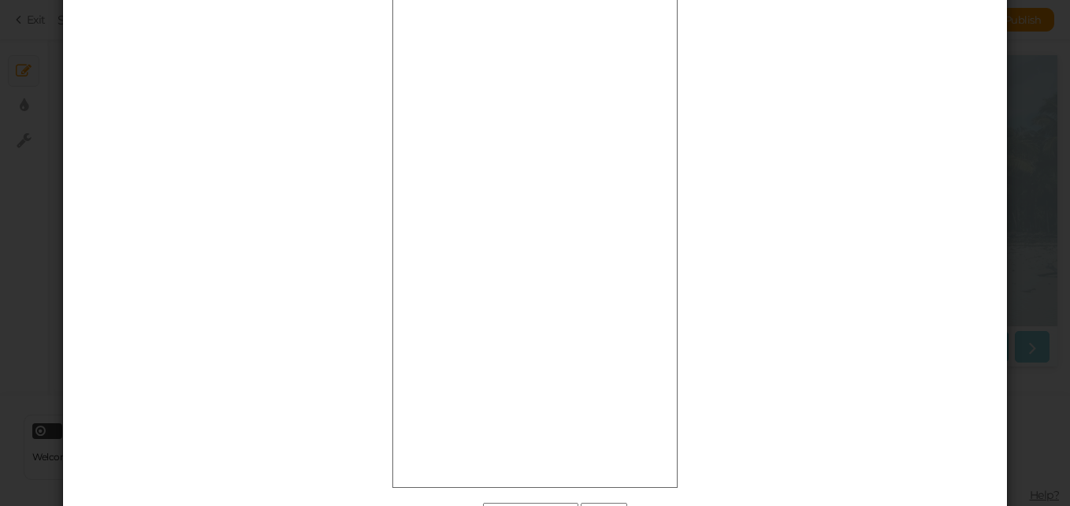
scroll to position [0, 0]
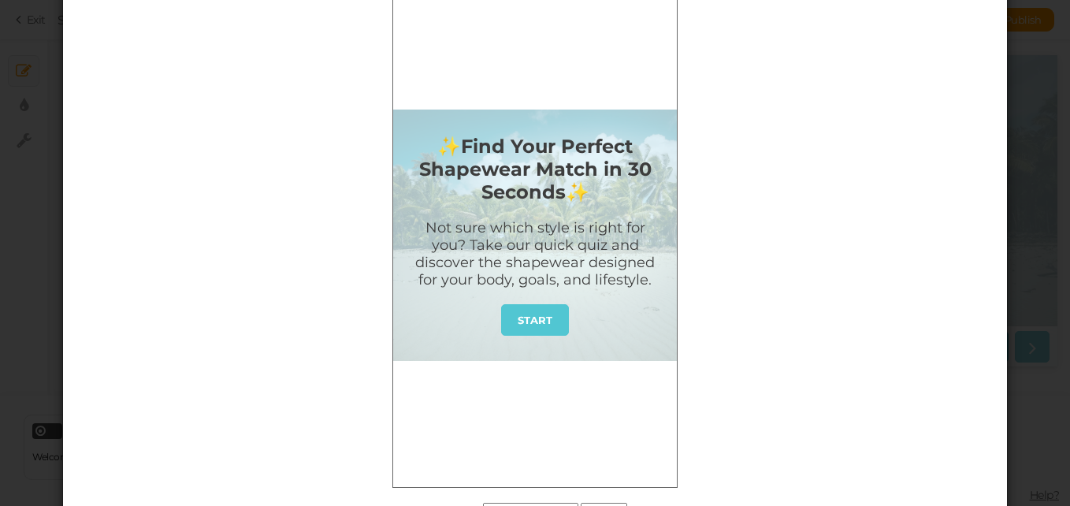
click at [542, 325] on strong "START" at bounding box center [535, 320] width 35 height 13
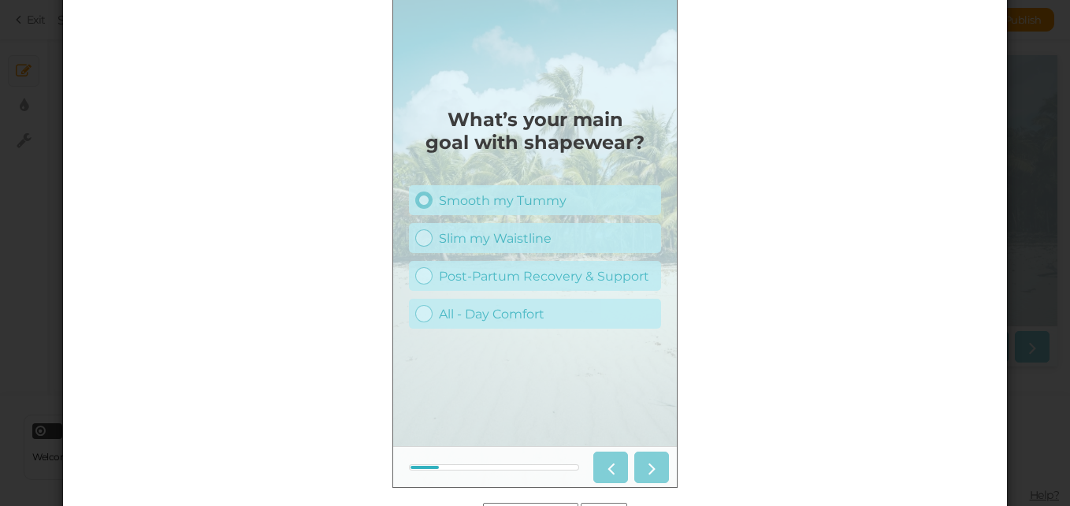
click at [428, 194] on div at bounding box center [423, 200] width 17 height 17
click at [652, 448] on div at bounding box center [535, 466] width 284 height 41
click at [656, 459] on icon at bounding box center [652, 467] width 20 height 20
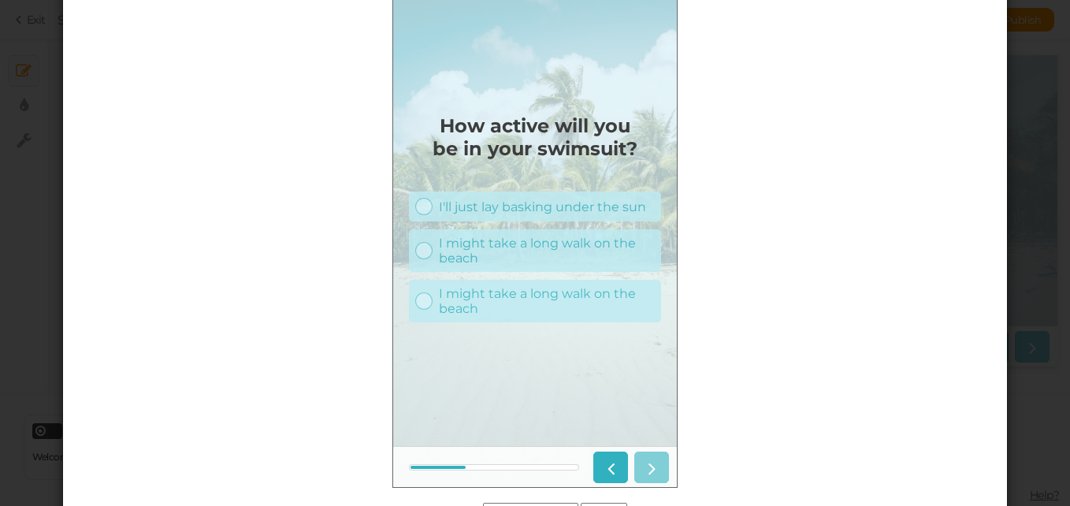
click at [649, 463] on div at bounding box center [628, 468] width 82 height 32
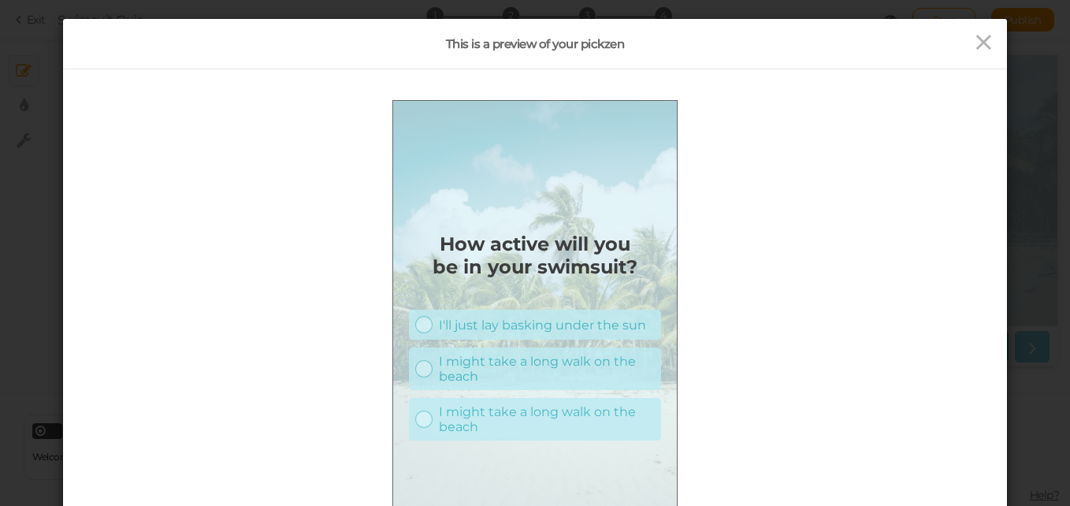
scroll to position [28, 0]
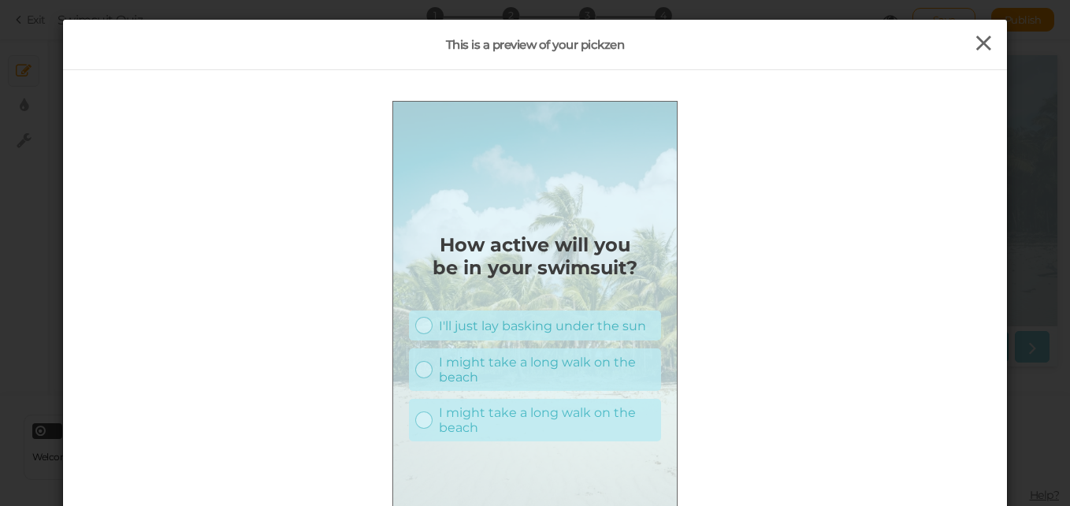
click at [976, 49] on icon at bounding box center [984, 44] width 23 height 24
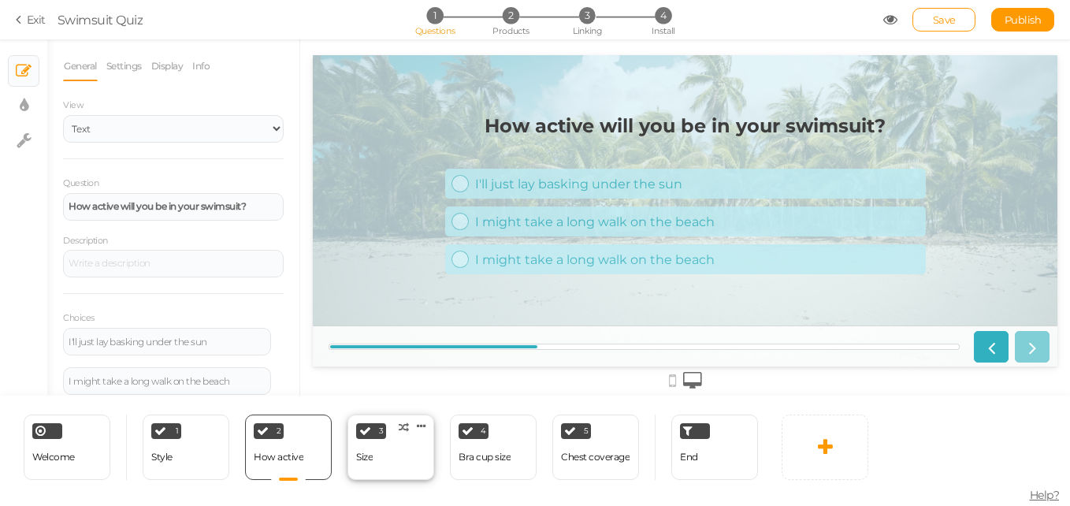
click at [405, 439] on div "3 Size × Define the conditions to show this slide. Clone Change type Delete" at bounding box center [391, 447] width 87 height 65
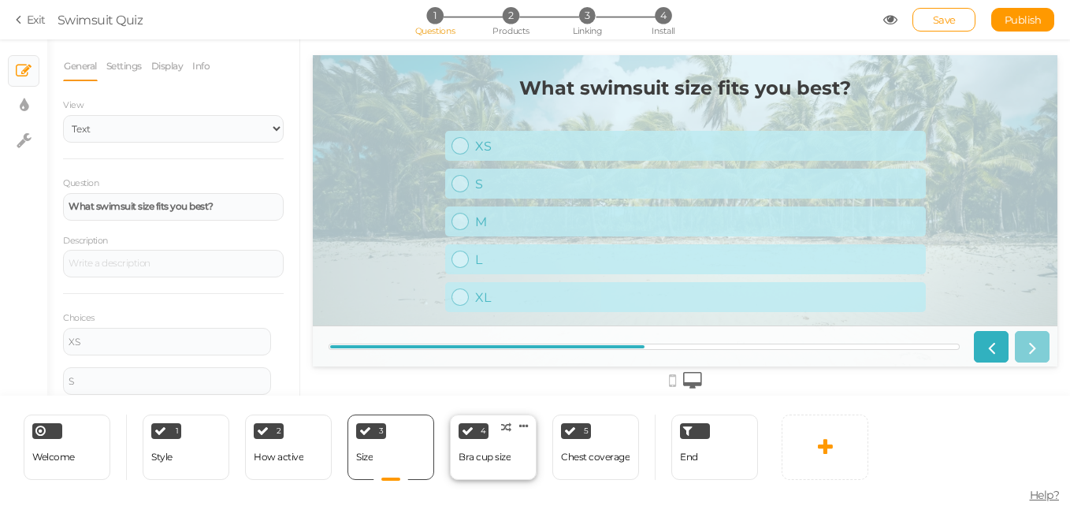
scroll to position [0, 0]
click at [500, 452] on div "Bra cup size" at bounding box center [485, 457] width 52 height 11
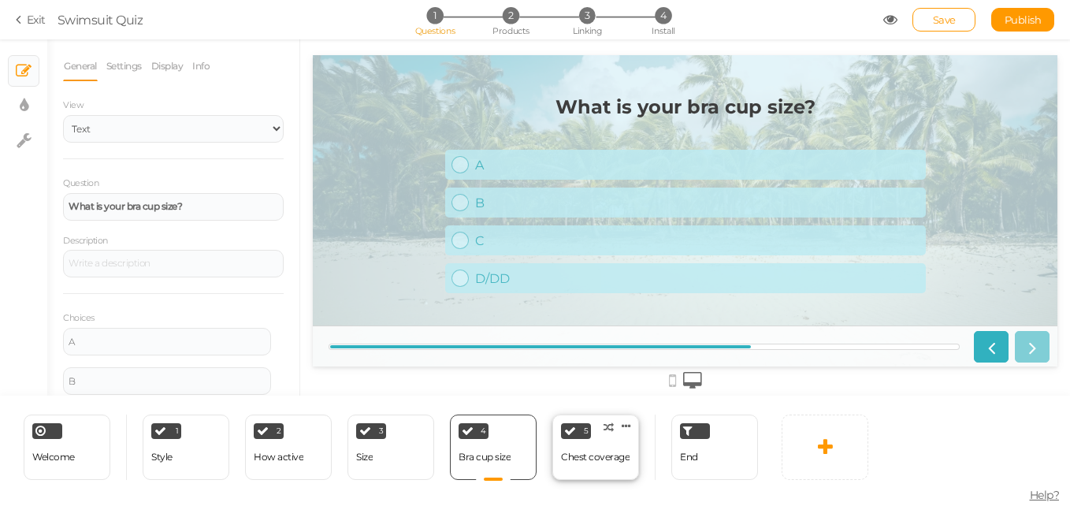
click at [600, 459] on div "Chest coverage" at bounding box center [595, 457] width 69 height 11
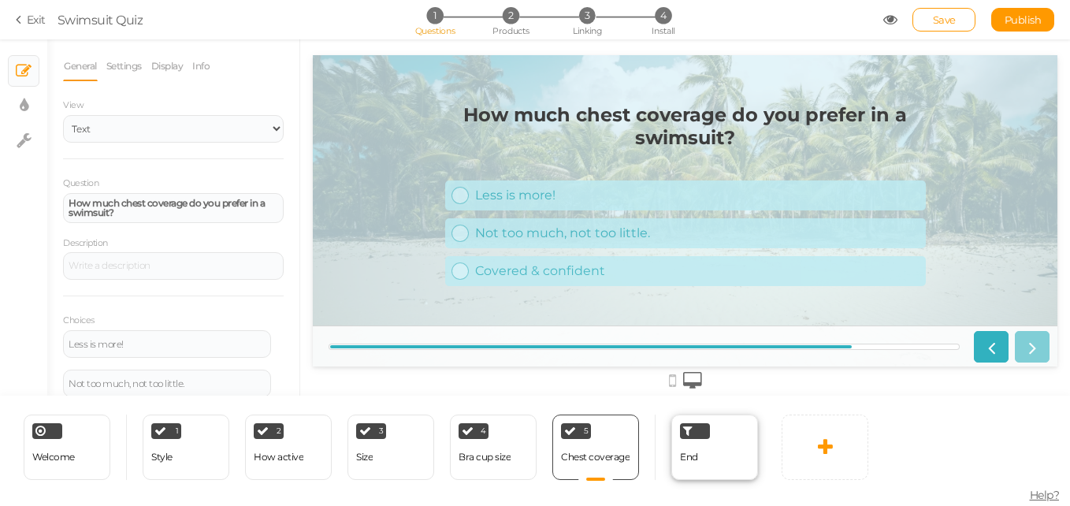
click at [724, 460] on div "End" at bounding box center [714, 447] width 87 height 65
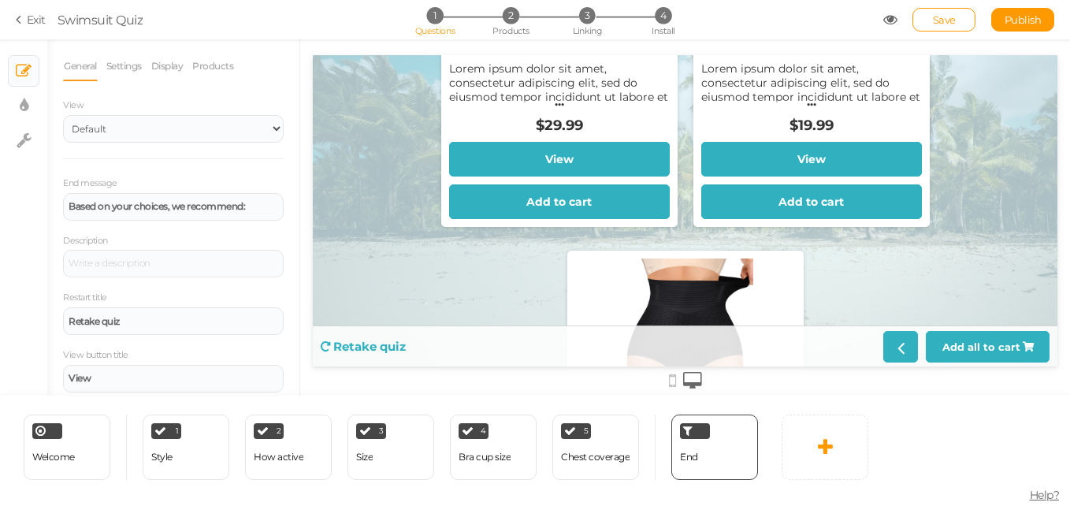
scroll to position [653, 0]
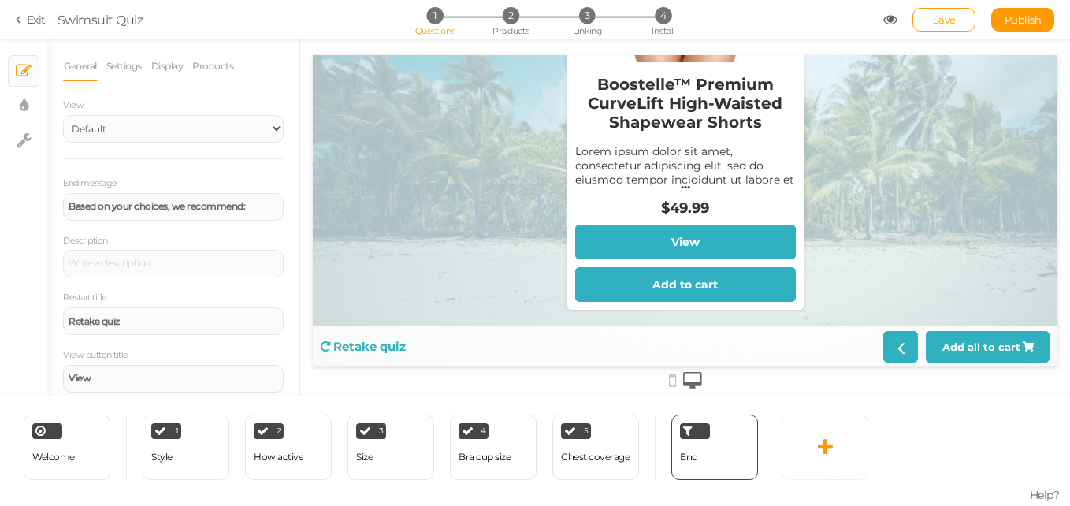
click at [363, 345] on strong "Retake quiz" at bounding box center [369, 346] width 73 height 15
click at [376, 348] on strong "Retake quiz" at bounding box center [369, 346] width 73 height 15
click at [653, 454] on div "1 Style × Define the conditions to show this slide. Clone Change type Delete 2 …" at bounding box center [391, 447] width 528 height 65
click at [617, 460] on div "Chest coverage" at bounding box center [595, 457] width 69 height 11
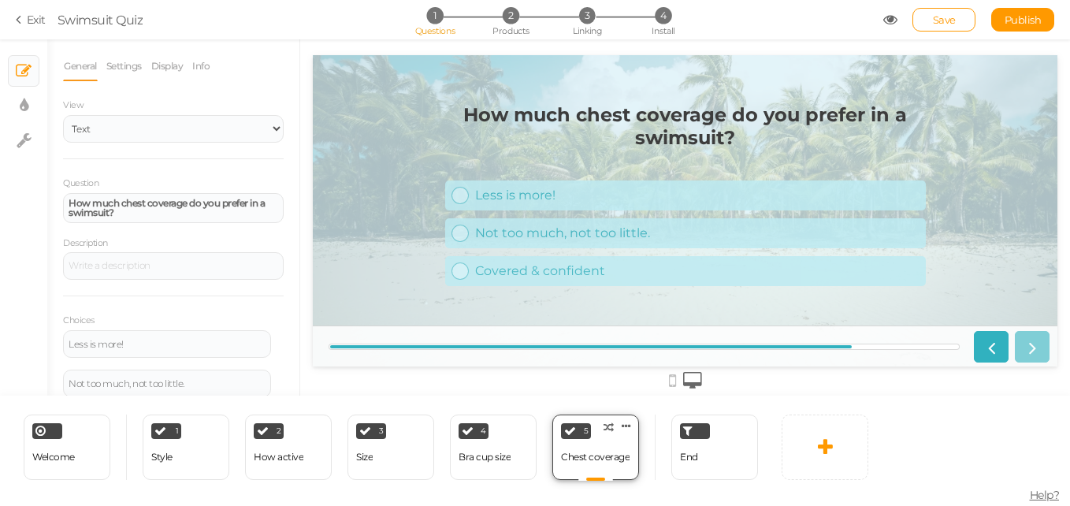
scroll to position [0, 0]
